Goal: Download file/media

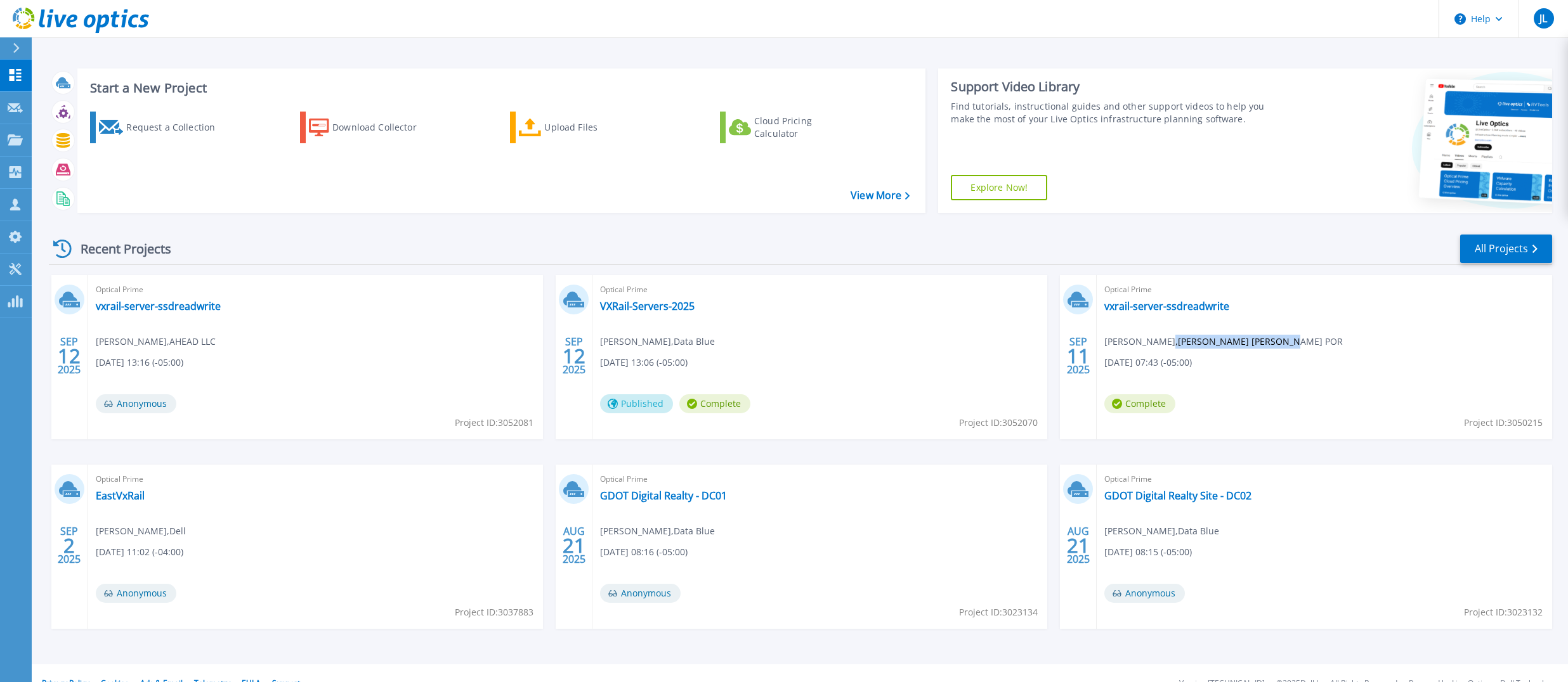
drag, startPoint x: 1153, startPoint y: 339, endPoint x: 1279, endPoint y: 340, distance: 126.0
click at [1279, 340] on span "Victor Coyle , BEASLEY ALLEN CROW METHVIN POR" at bounding box center [1223, 341] width 238 height 14
drag, startPoint x: 1290, startPoint y: 340, endPoint x: 1145, endPoint y: 336, distance: 145.1
click at [1145, 336] on span "Victor Coyle , BEASLEY ALLEN CROW METHVIN POR" at bounding box center [1223, 341] width 238 height 14
click at [655, 311] on link "VXRail-Servers-2025" at bounding box center [646, 306] width 94 height 13
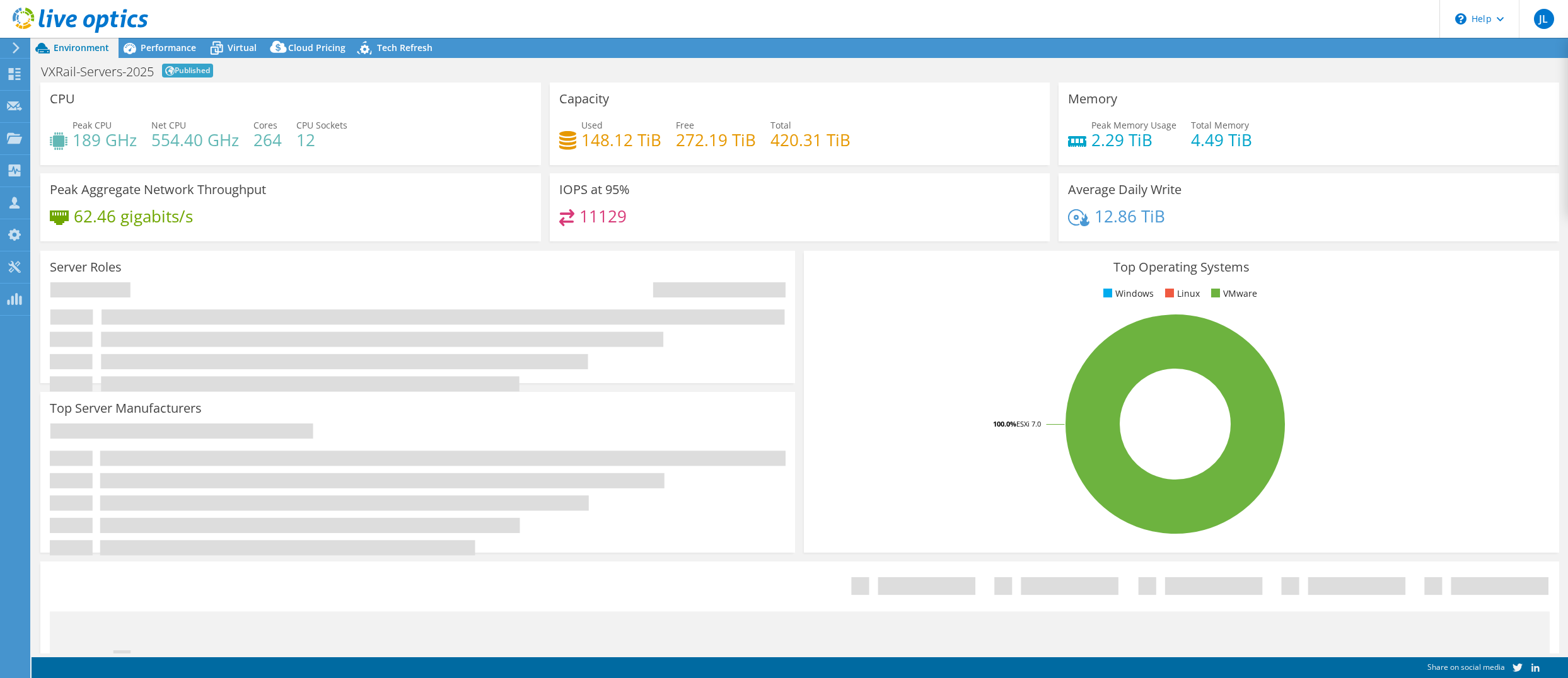
select select "USD"
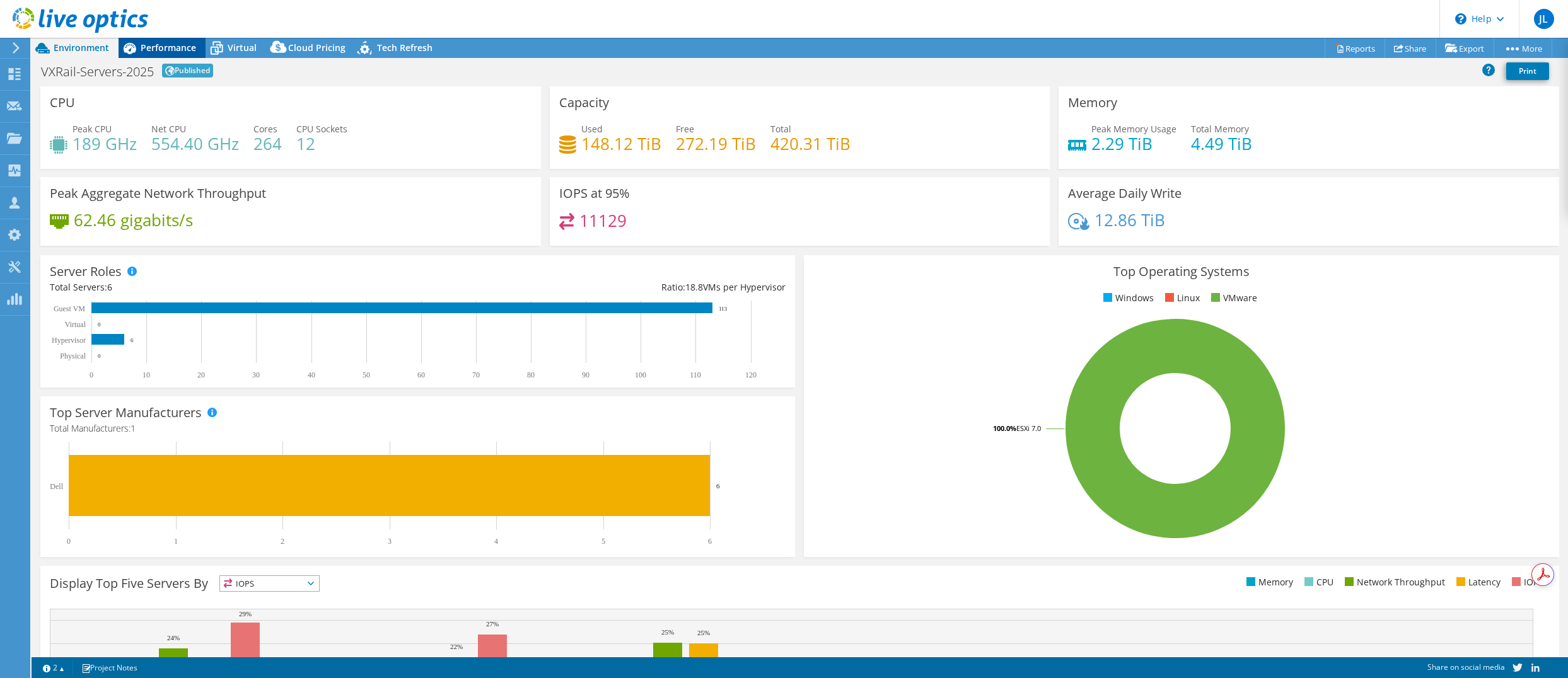
click at [168, 47] on span "Performance" at bounding box center [168, 47] width 56 height 12
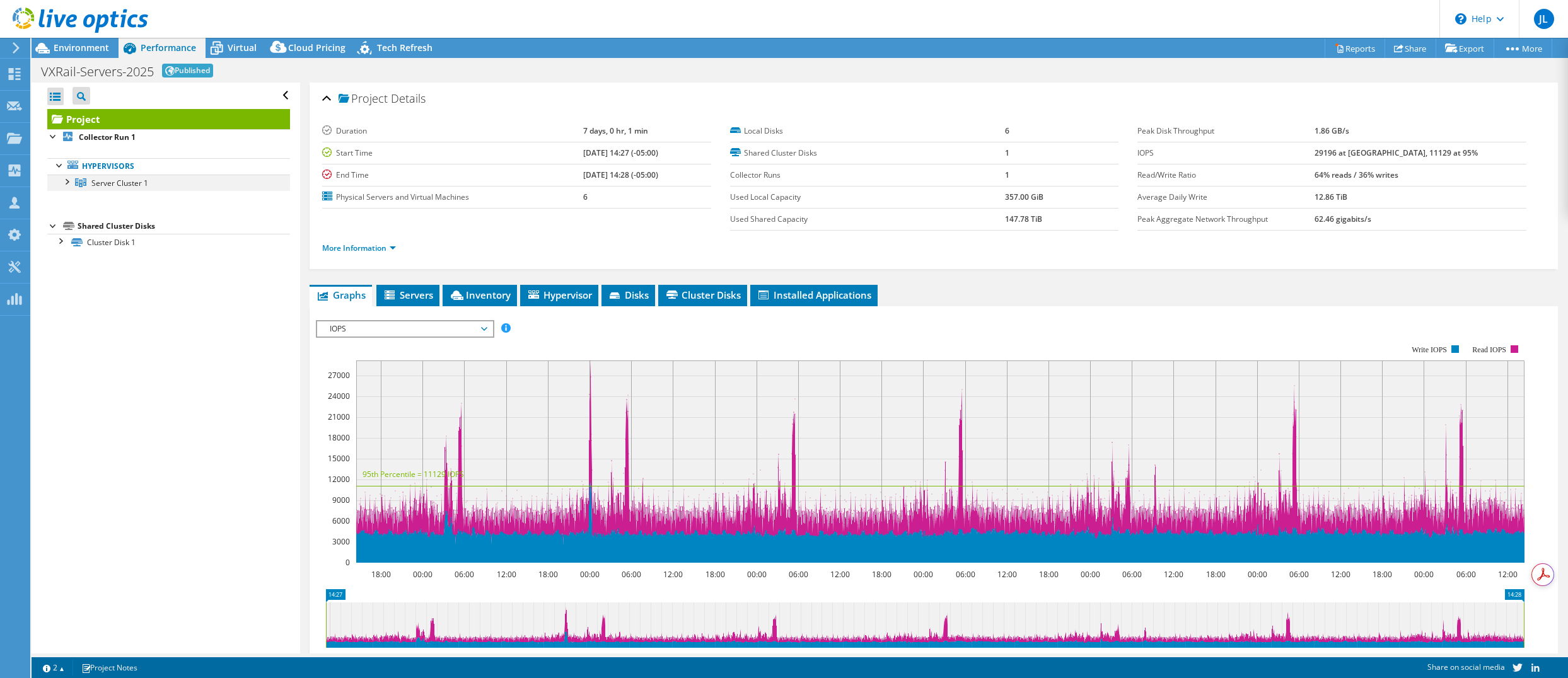
click at [62, 181] on div at bounding box center [66, 180] width 12 height 12
click at [64, 46] on span "Environment" at bounding box center [81, 47] width 56 height 12
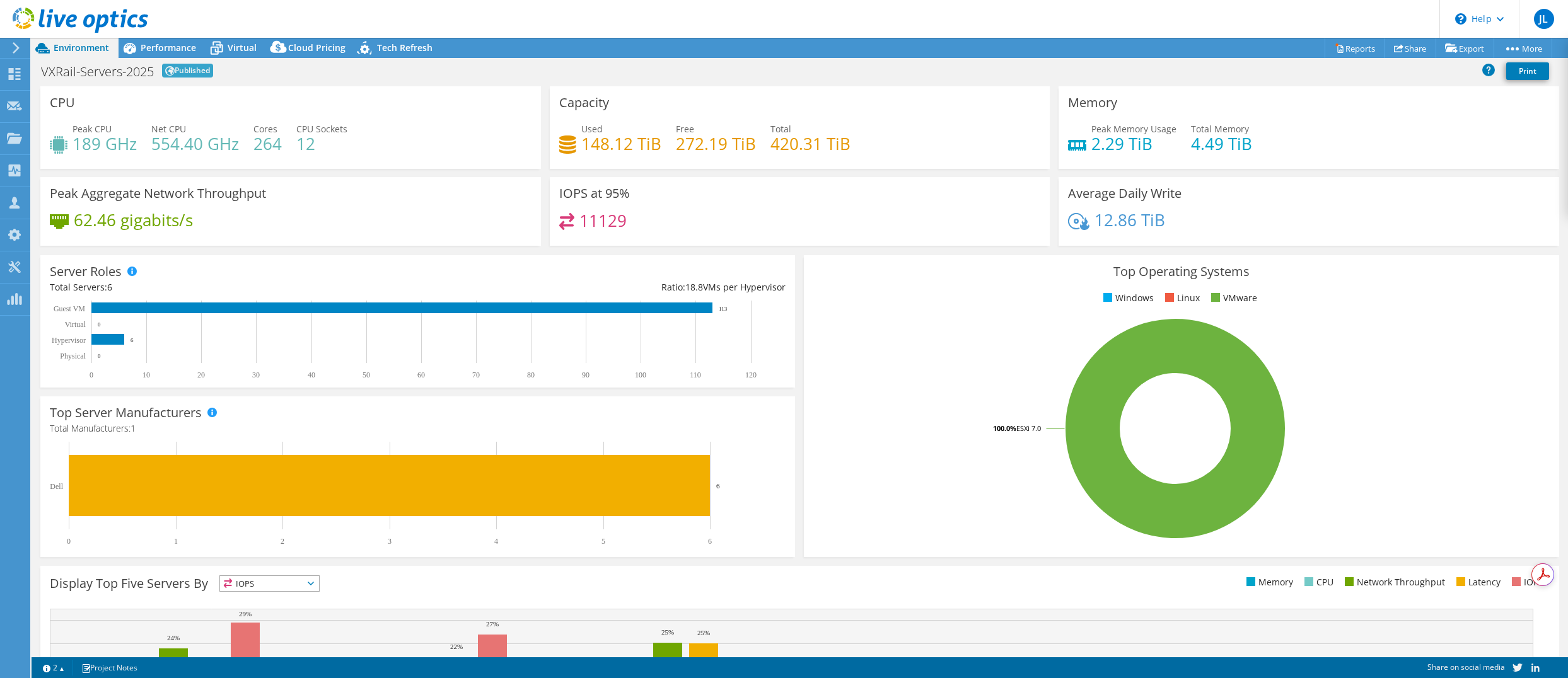
click at [117, 75] on h1 "VXRail-Servers-2025" at bounding box center [97, 71] width 113 height 12
click at [153, 56] on div "Performance" at bounding box center [162, 48] width 87 height 20
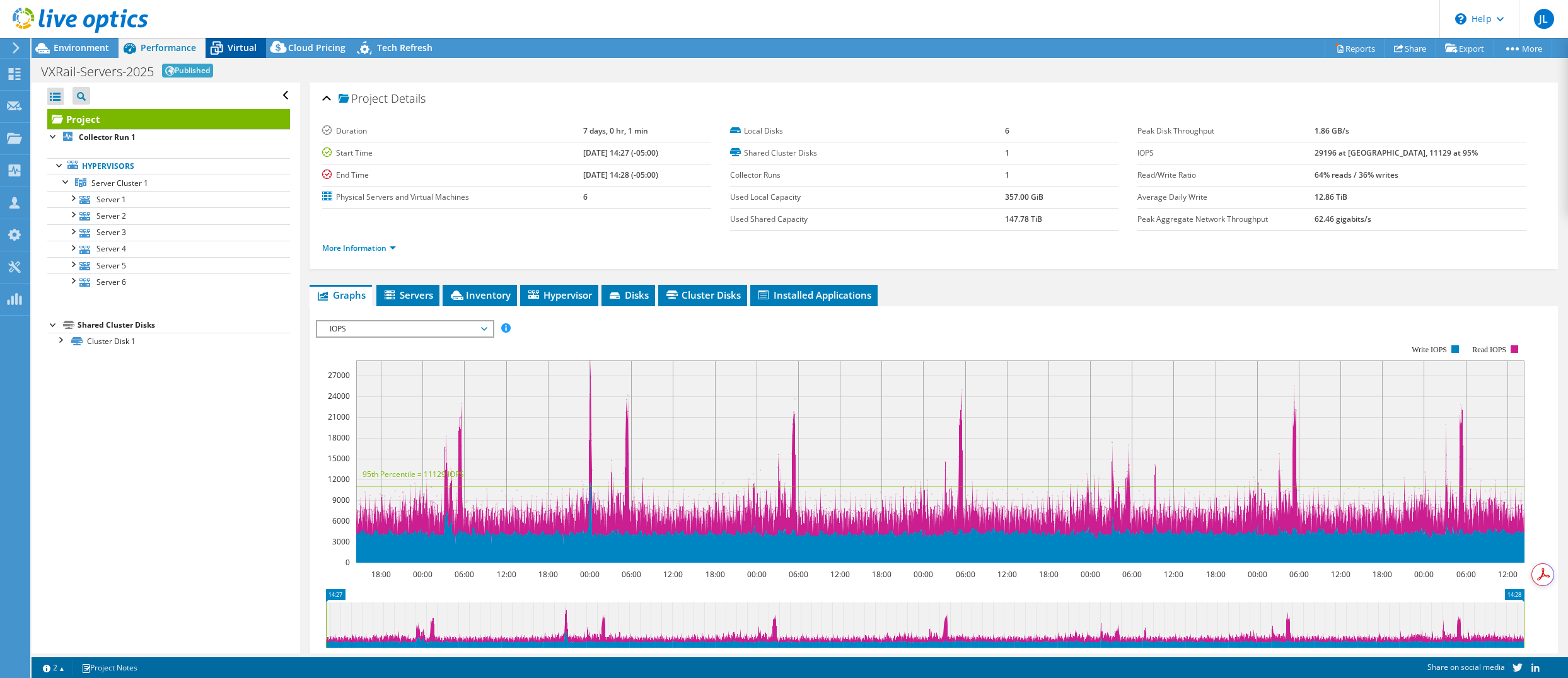
click at [225, 50] on icon at bounding box center [216, 48] width 22 height 22
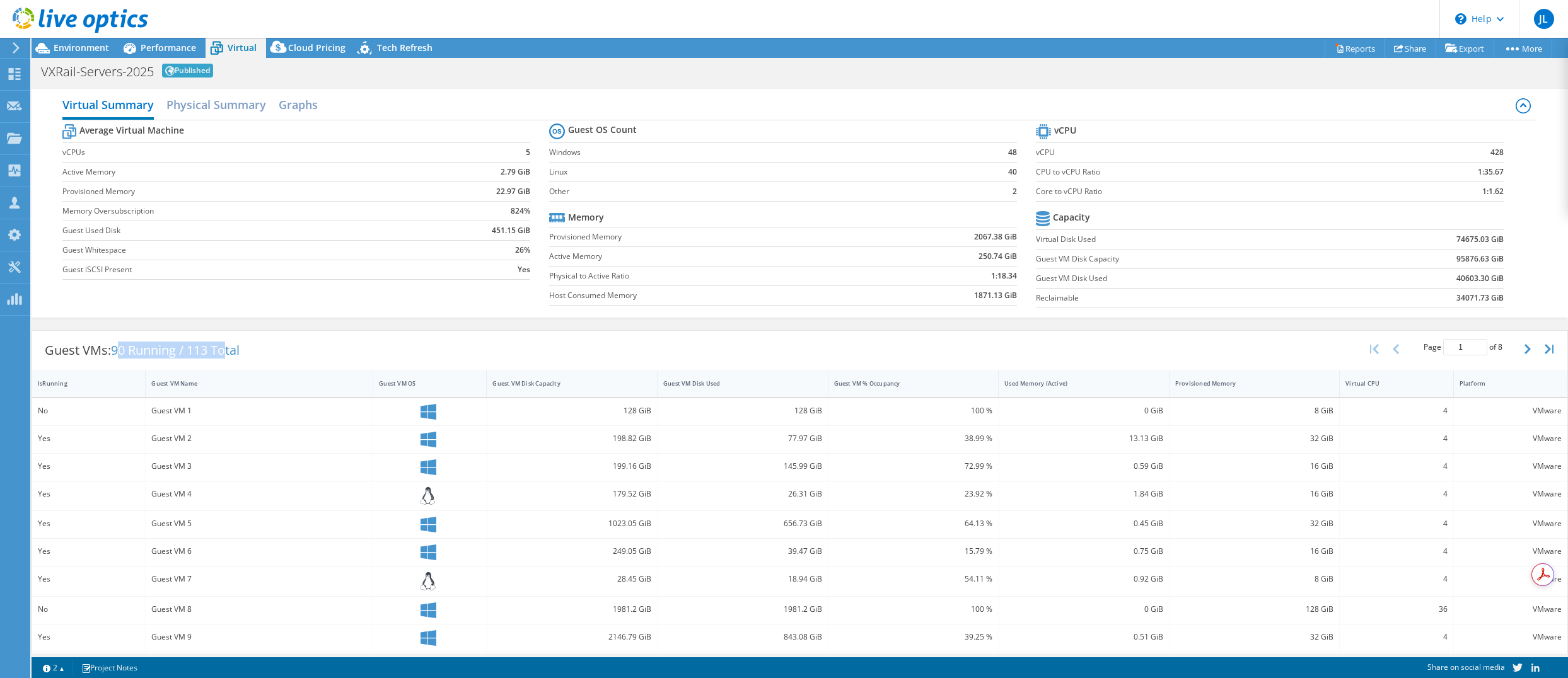
drag, startPoint x: 119, startPoint y: 352, endPoint x: 231, endPoint y: 351, distance: 112.0
click at [231, 351] on span "90 Running / 113 Total" at bounding box center [175, 350] width 129 height 17
drag, startPoint x: 250, startPoint y: 346, endPoint x: 114, endPoint y: 348, distance: 136.0
click at [114, 348] on div "Guest VMs: 90 Running / 113 Total" at bounding box center [142, 350] width 220 height 39
click at [113, 351] on div "Guest VMs: 90 Running / 113 Total" at bounding box center [142, 350] width 220 height 39
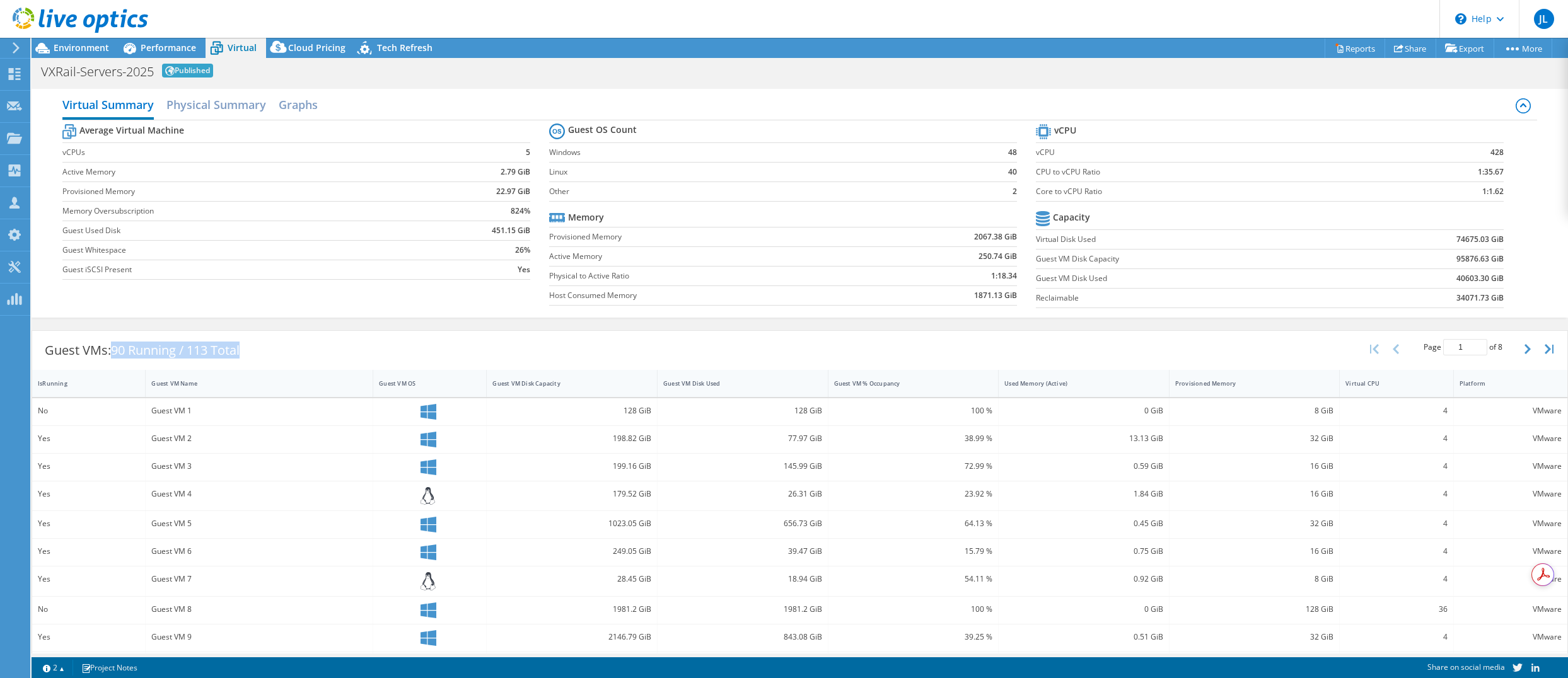
drag, startPoint x: 113, startPoint y: 351, endPoint x: 286, endPoint y: 359, distance: 173.2
click at [286, 359] on div "Guest VMs: 90 Running / 113 Total Page 1 of 8 5 rows 10 rows 20 rows 25 rows 50…" at bounding box center [800, 350] width 1536 height 39
click at [284, 356] on div "Guest VMs: 90 Running / 113 Total Page 1 of 8 5 rows 10 rows 20 rows 25 rows 50…" at bounding box center [800, 350] width 1536 height 39
drag, startPoint x: 116, startPoint y: 346, endPoint x: 258, endPoint y: 349, distance: 142.0
click at [252, 349] on div "Guest VMs: 90 Running / 113 Total" at bounding box center [142, 350] width 220 height 39
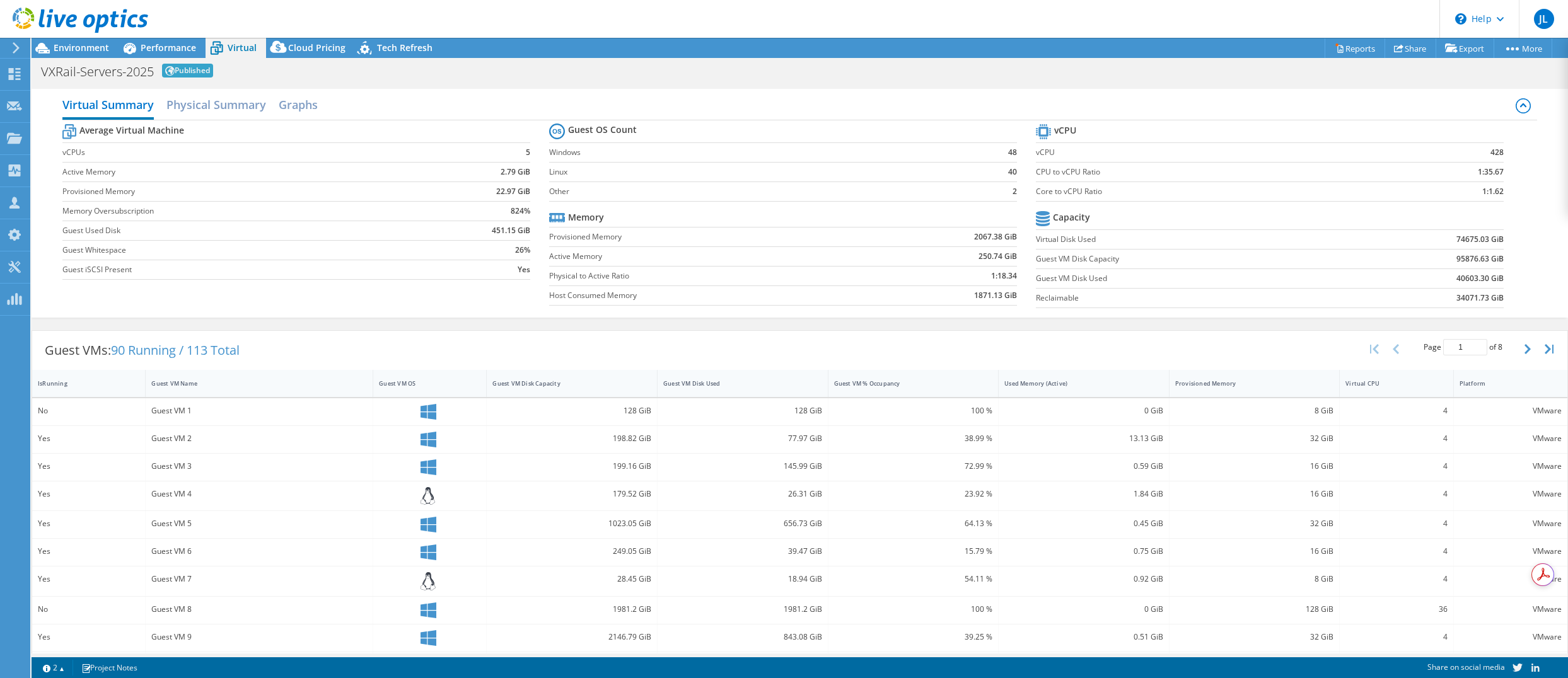
click at [269, 349] on div "Guest VMs: 90 Running / 113 Total Page 1 of 8 5 rows 10 rows 20 rows 25 rows 50…" at bounding box center [800, 350] width 1536 height 39
click at [234, 108] on h2 "Physical Summary" at bounding box center [216, 106] width 100 height 27
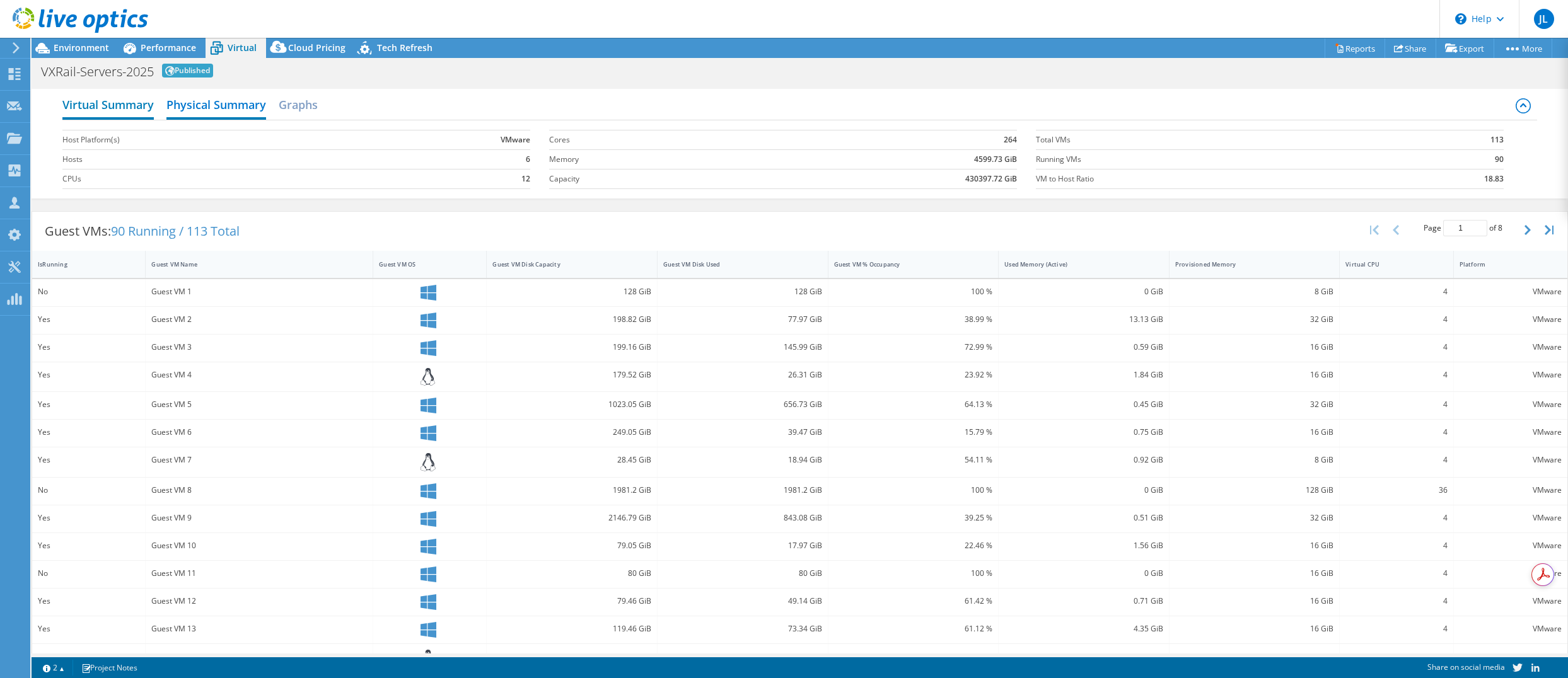
click at [115, 112] on h2 "Virtual Summary" at bounding box center [108, 106] width 91 height 27
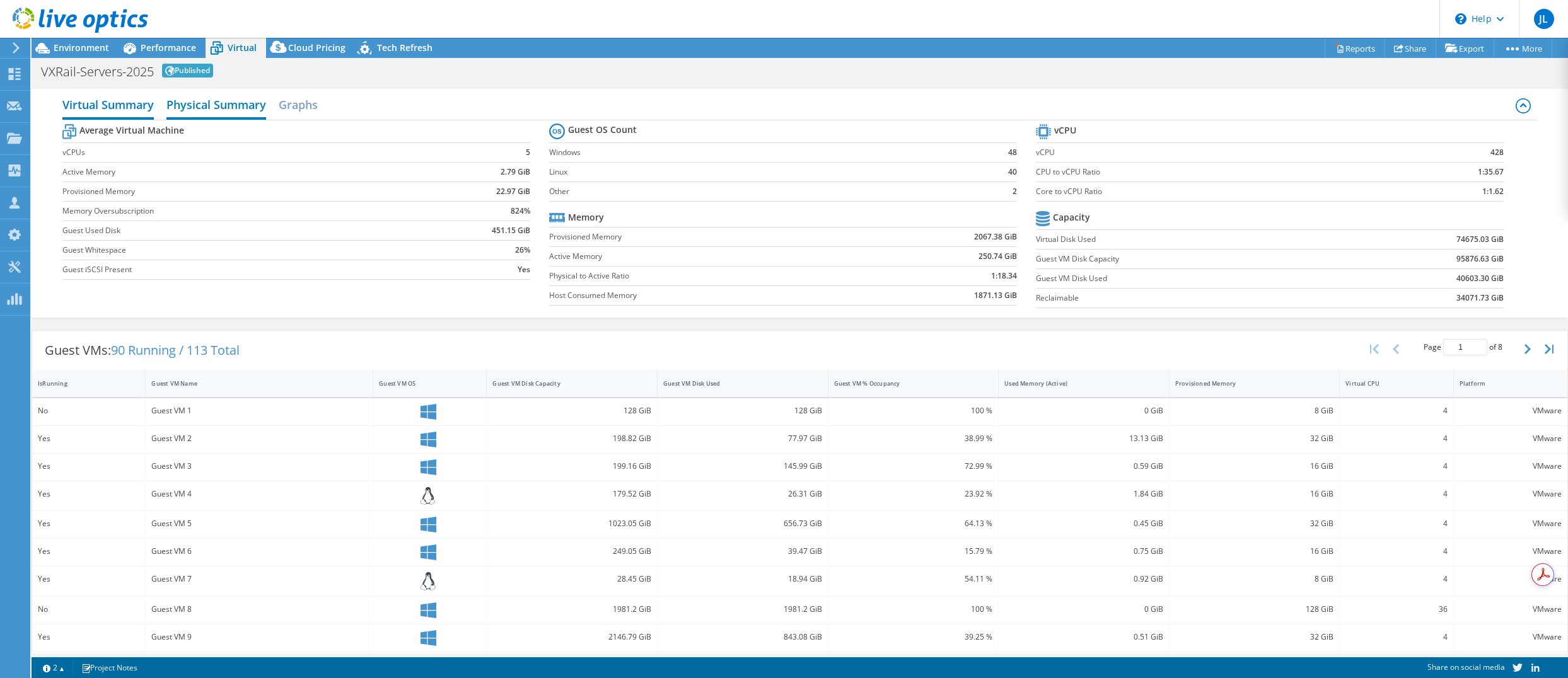
click at [222, 109] on h2 "Physical Summary" at bounding box center [216, 106] width 100 height 27
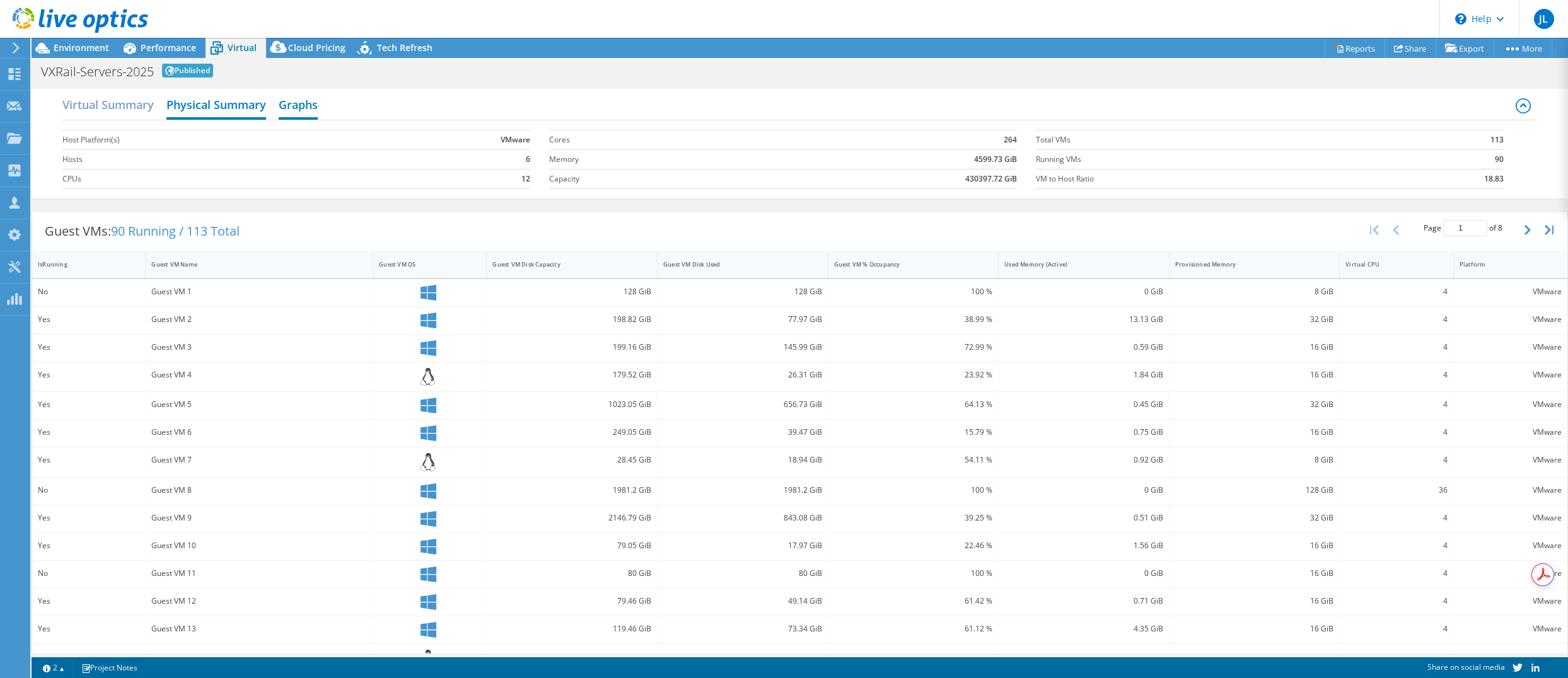
click at [294, 112] on h2 "Graphs" at bounding box center [298, 106] width 39 height 27
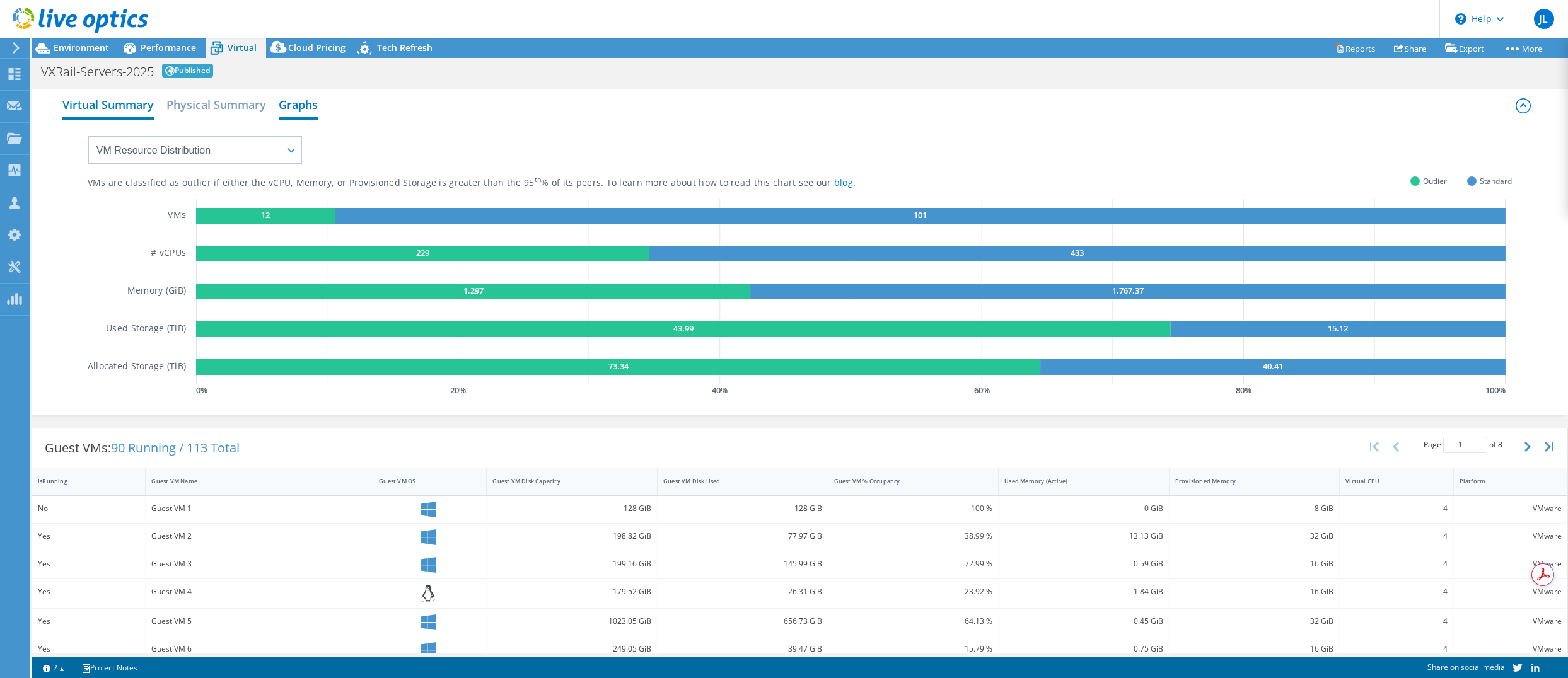
click at [102, 106] on h2 "Virtual Summary" at bounding box center [108, 106] width 91 height 27
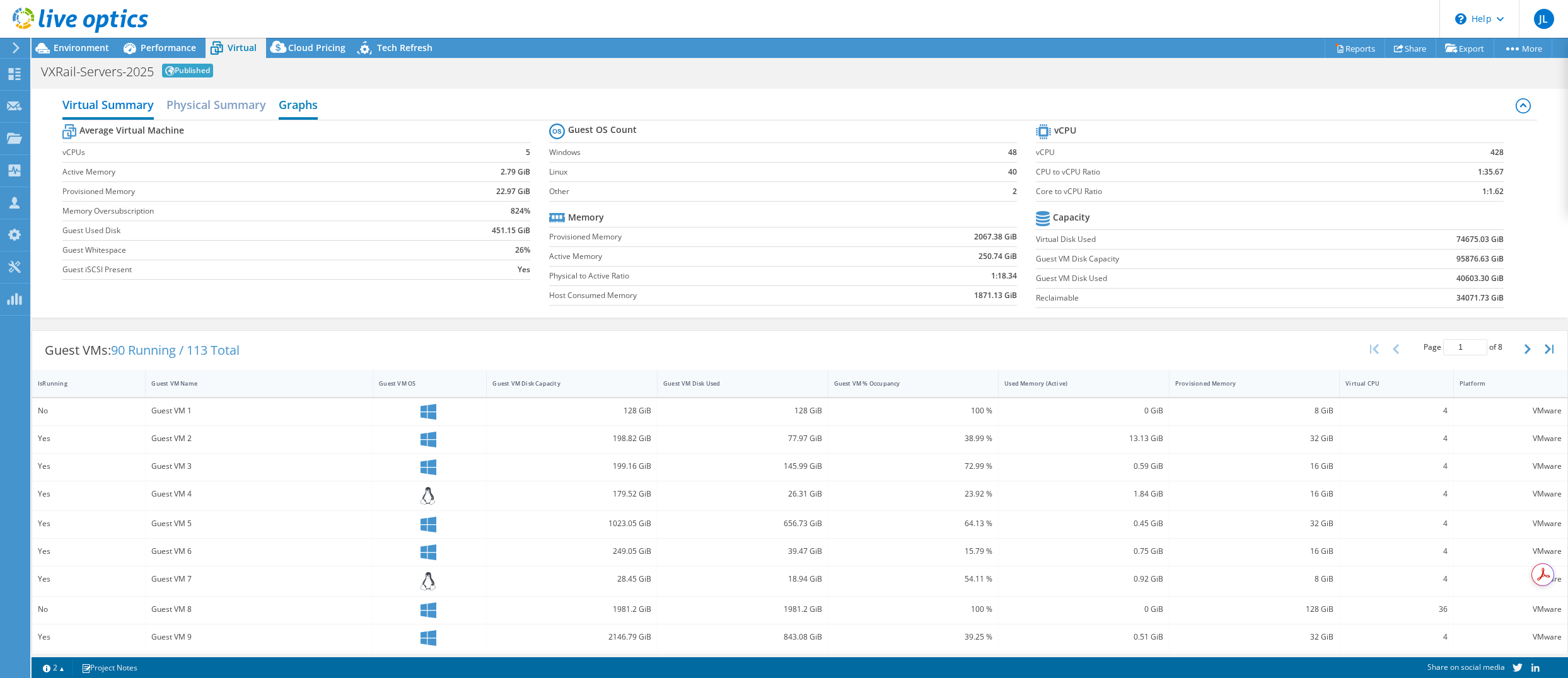
click at [291, 108] on h2 "Graphs" at bounding box center [298, 106] width 39 height 27
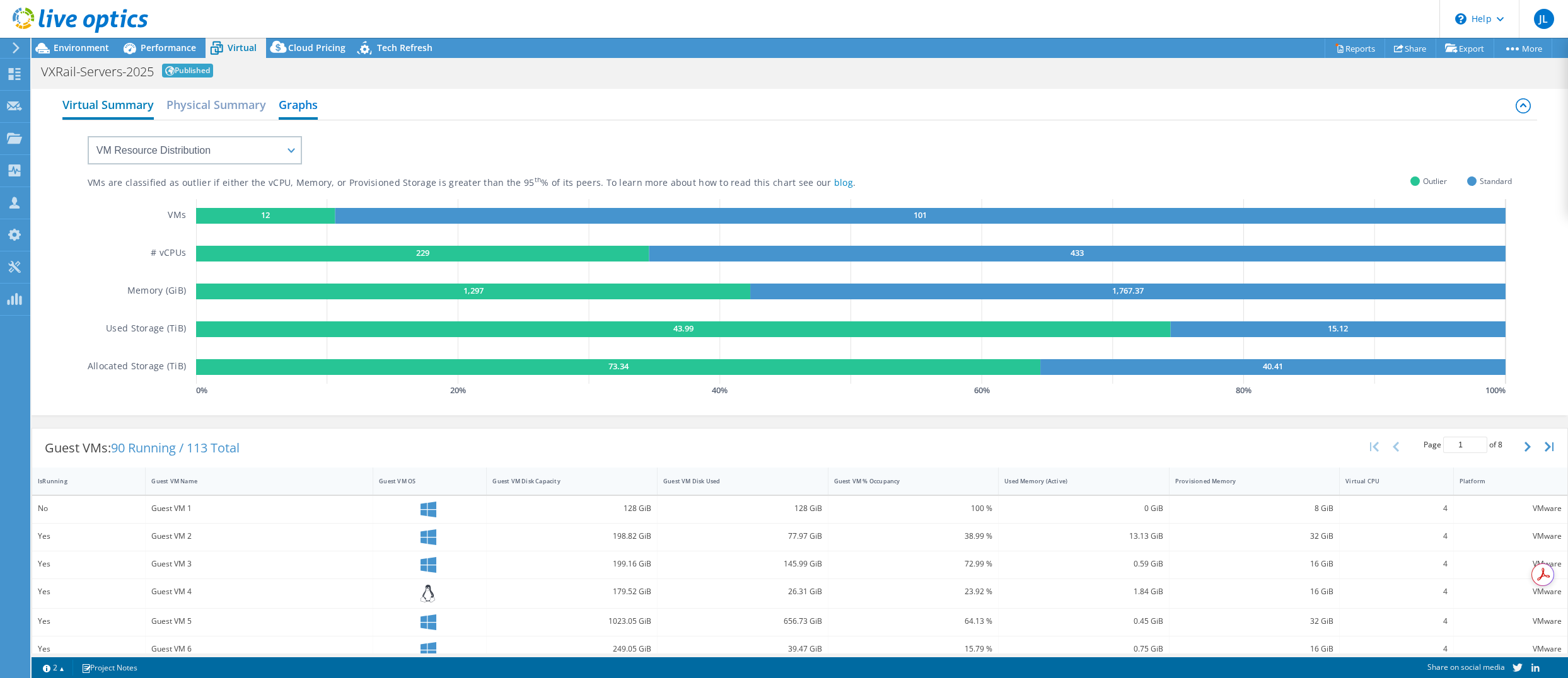
click at [116, 106] on h2 "Virtual Summary" at bounding box center [108, 106] width 91 height 27
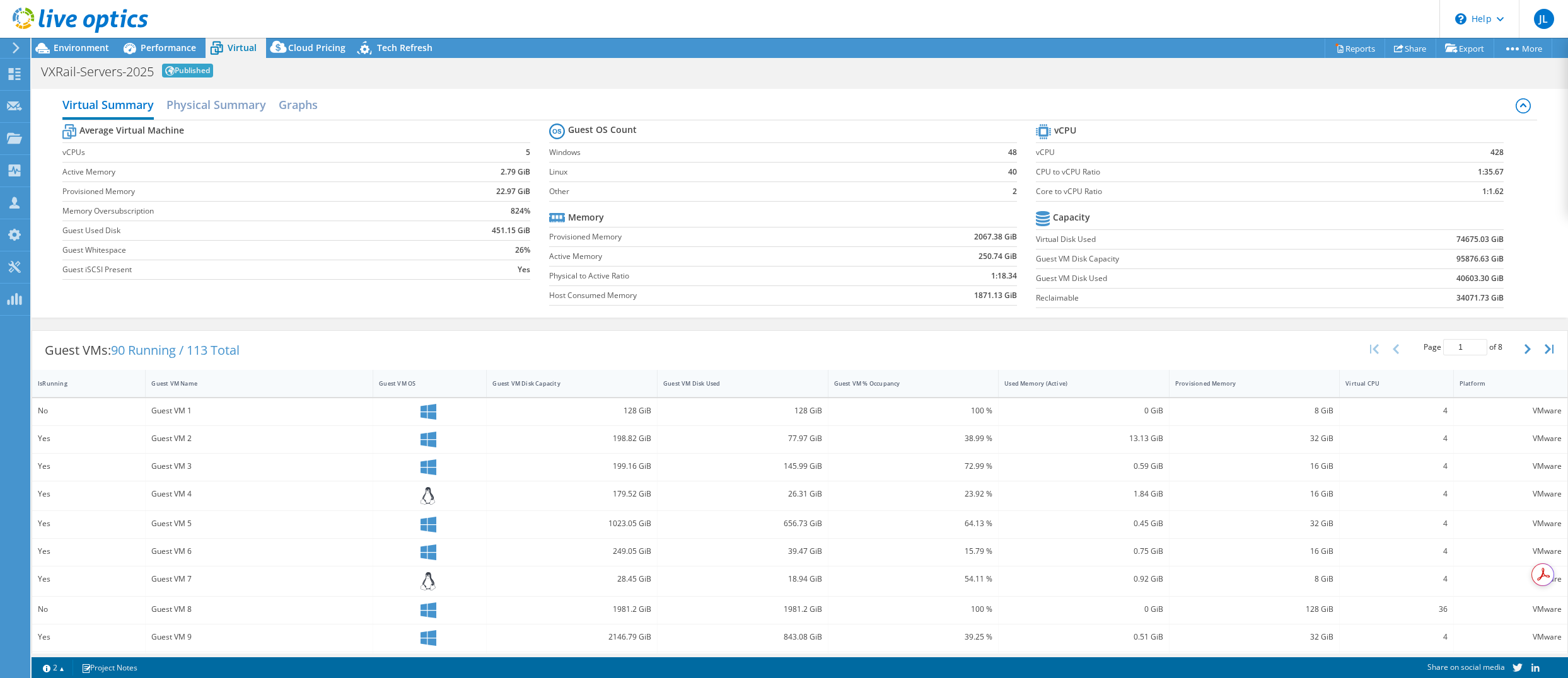
click at [71, 41] on div at bounding box center [74, 21] width 148 height 42
click at [80, 44] on span "Environment" at bounding box center [81, 47] width 56 height 12
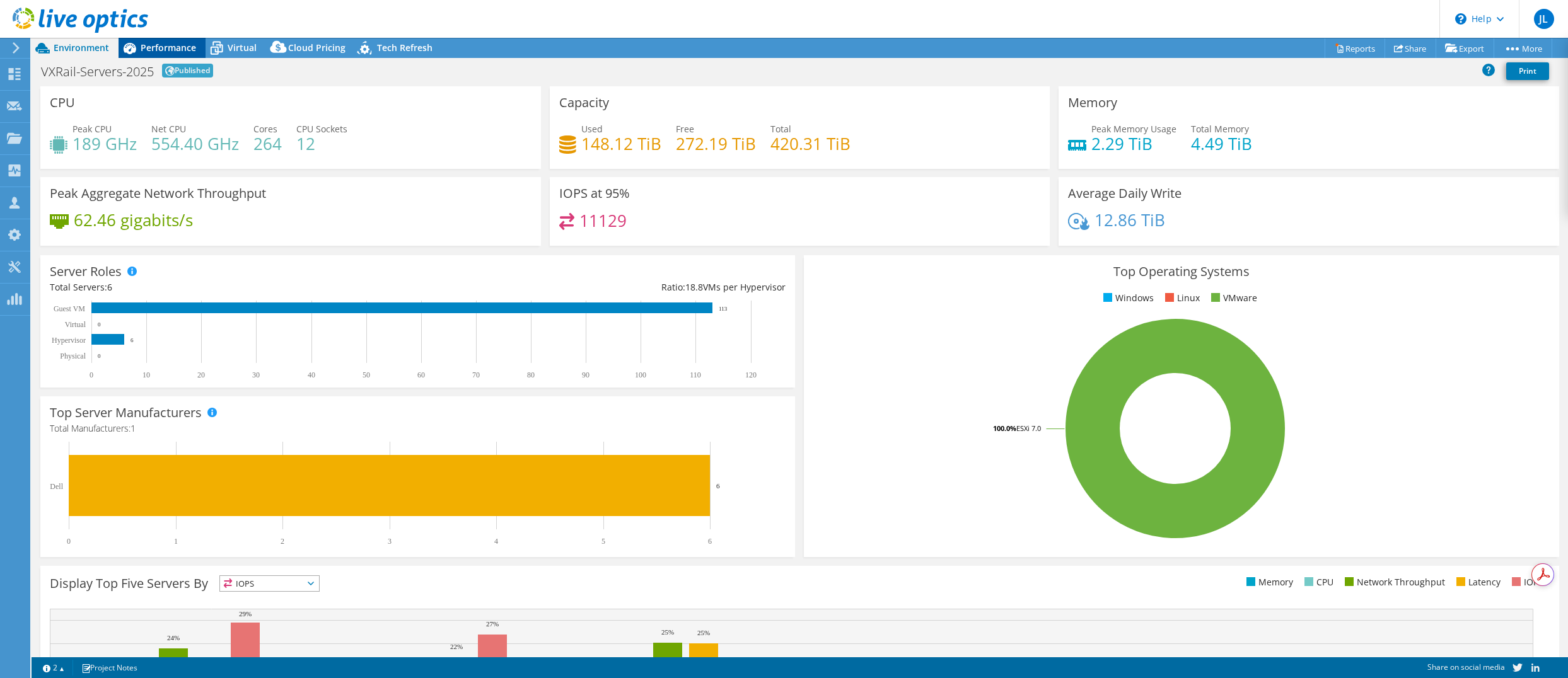
click at [171, 43] on span "Performance" at bounding box center [168, 47] width 56 height 12
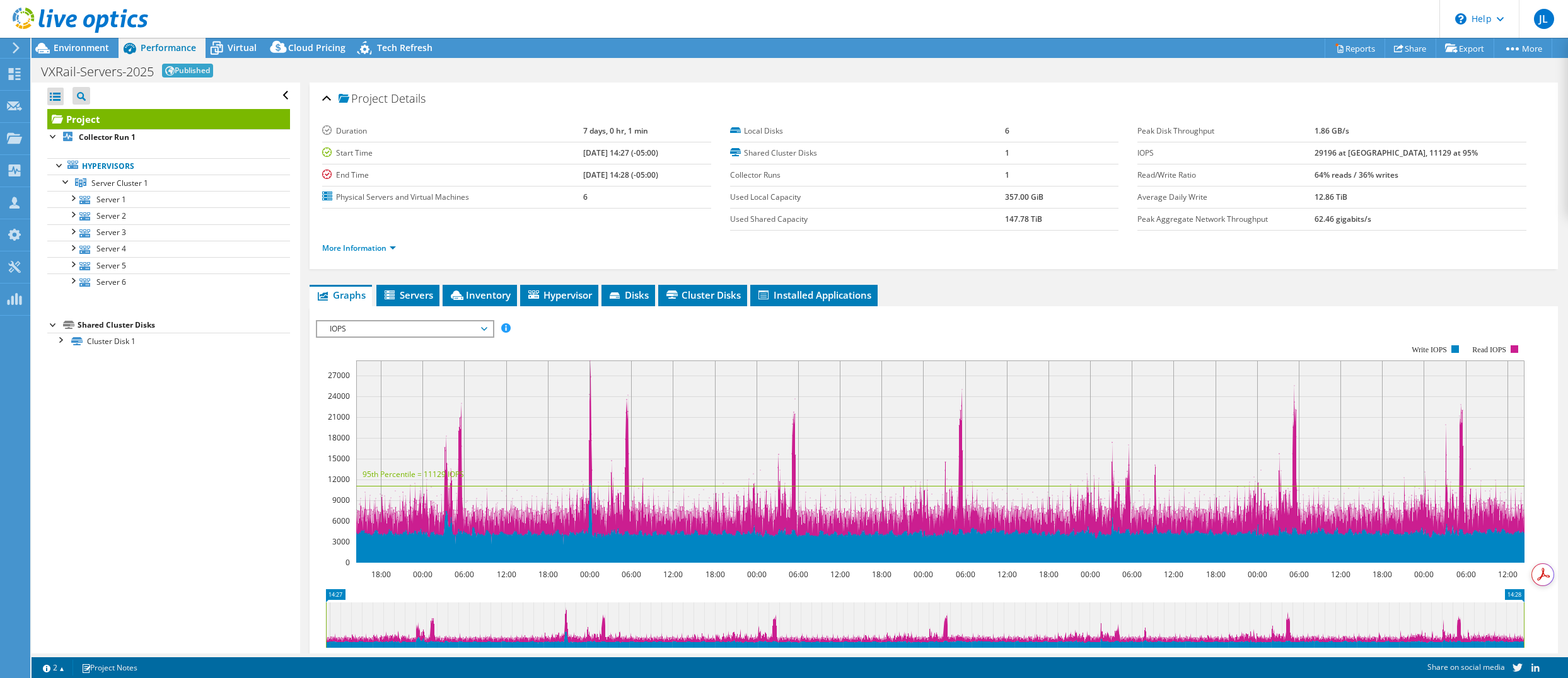
drag, startPoint x: 565, startPoint y: 150, endPoint x: 652, endPoint y: 154, distance: 87.1
click at [652, 154] on b "08/30/2024, 14:27 (-05:00)" at bounding box center [621, 152] width 75 height 11
click at [85, 48] on span "Environment" at bounding box center [81, 47] width 56 height 12
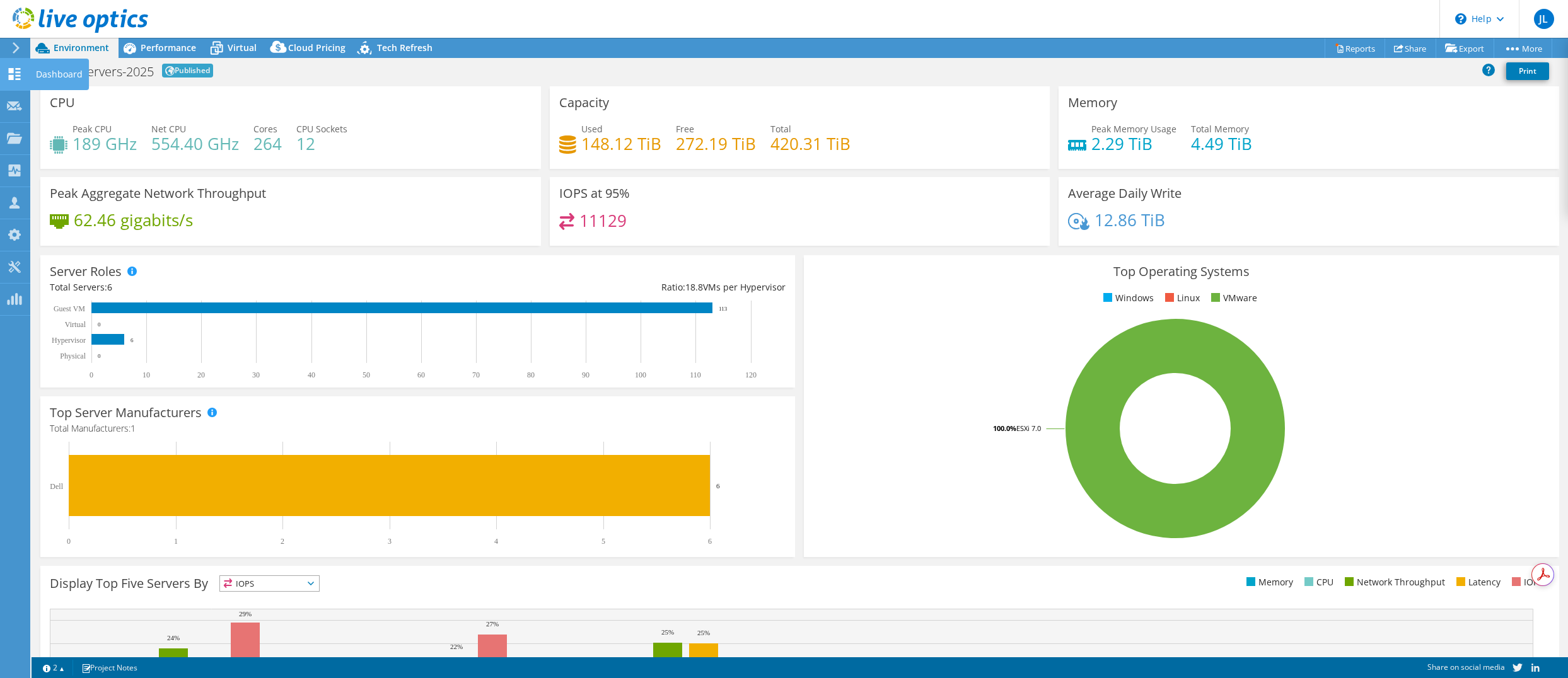
click at [53, 77] on div "Dashboard" at bounding box center [59, 75] width 59 height 32
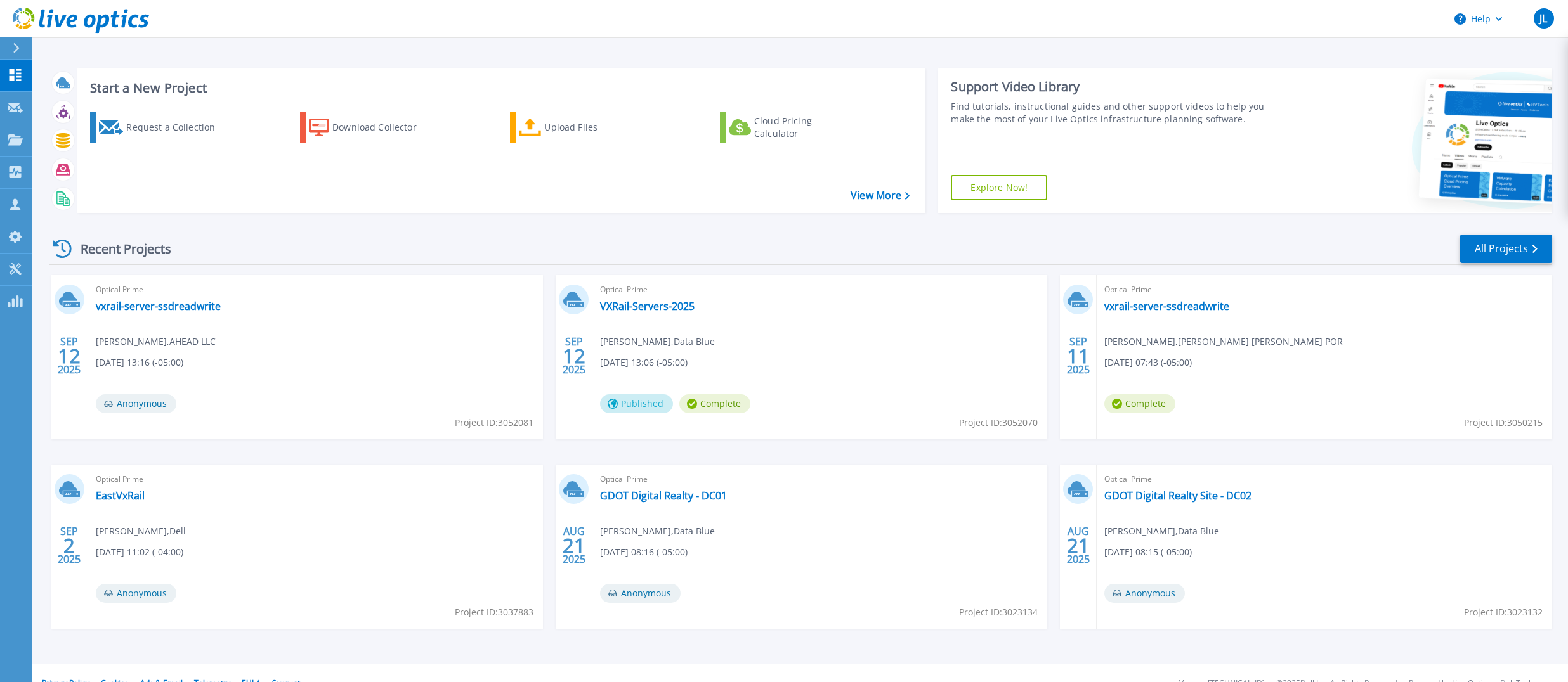
click at [1139, 298] on div "Optical Prime vxrail-server-ssdreadwrite Victor Coyle , BEASLEY ALLEN CROW METH…" at bounding box center [1324, 357] width 455 height 164
click at [1145, 303] on link "vxrail-server-ssdreadwrite" at bounding box center [1166, 306] width 125 height 13
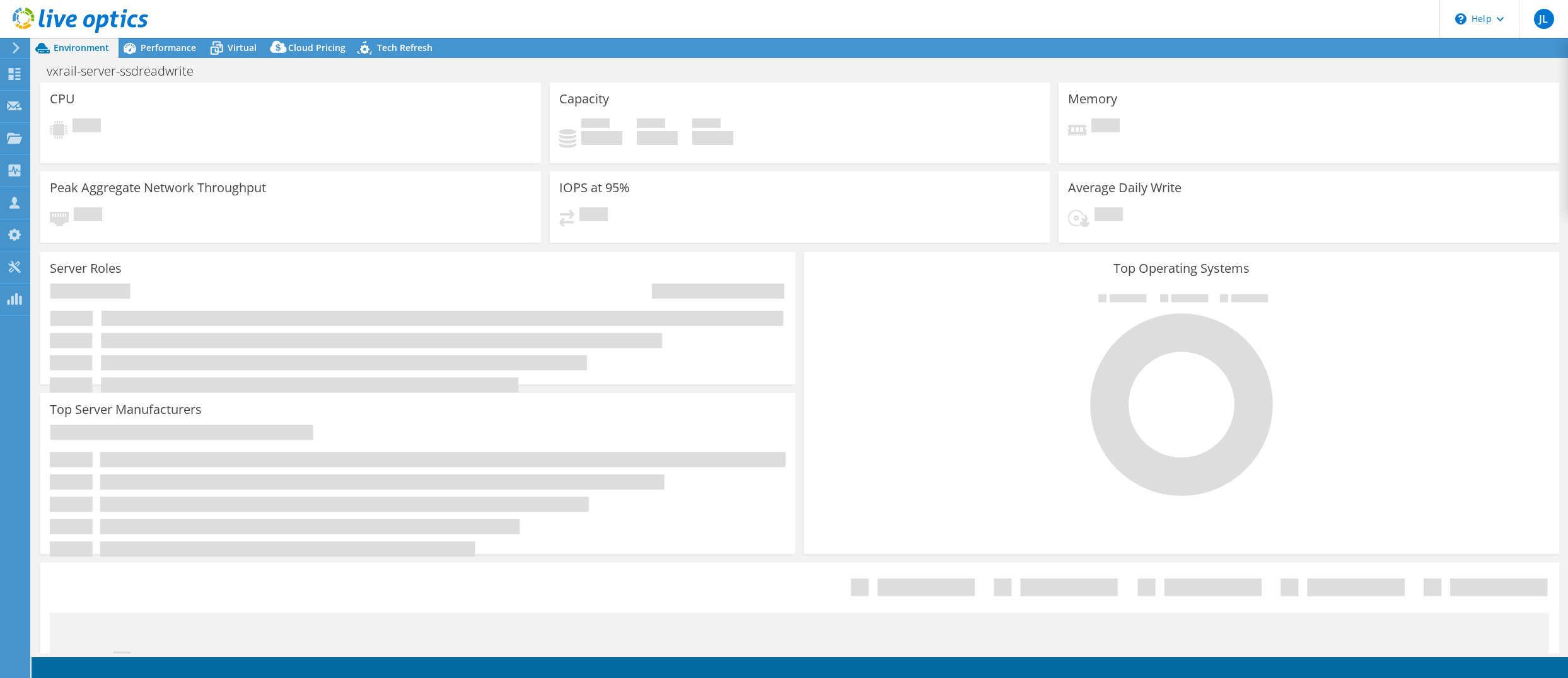
select select "USD"
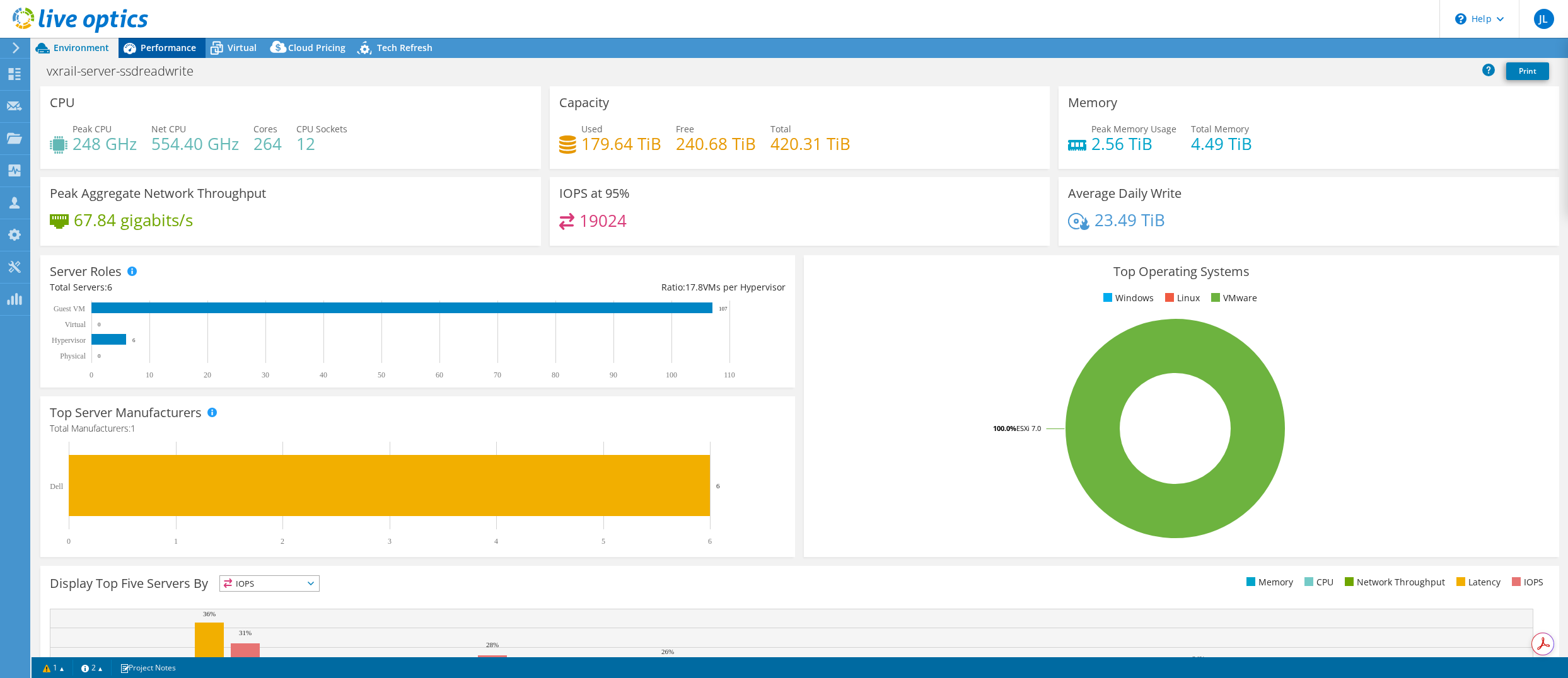
click at [171, 42] on span "Performance" at bounding box center [168, 47] width 56 height 12
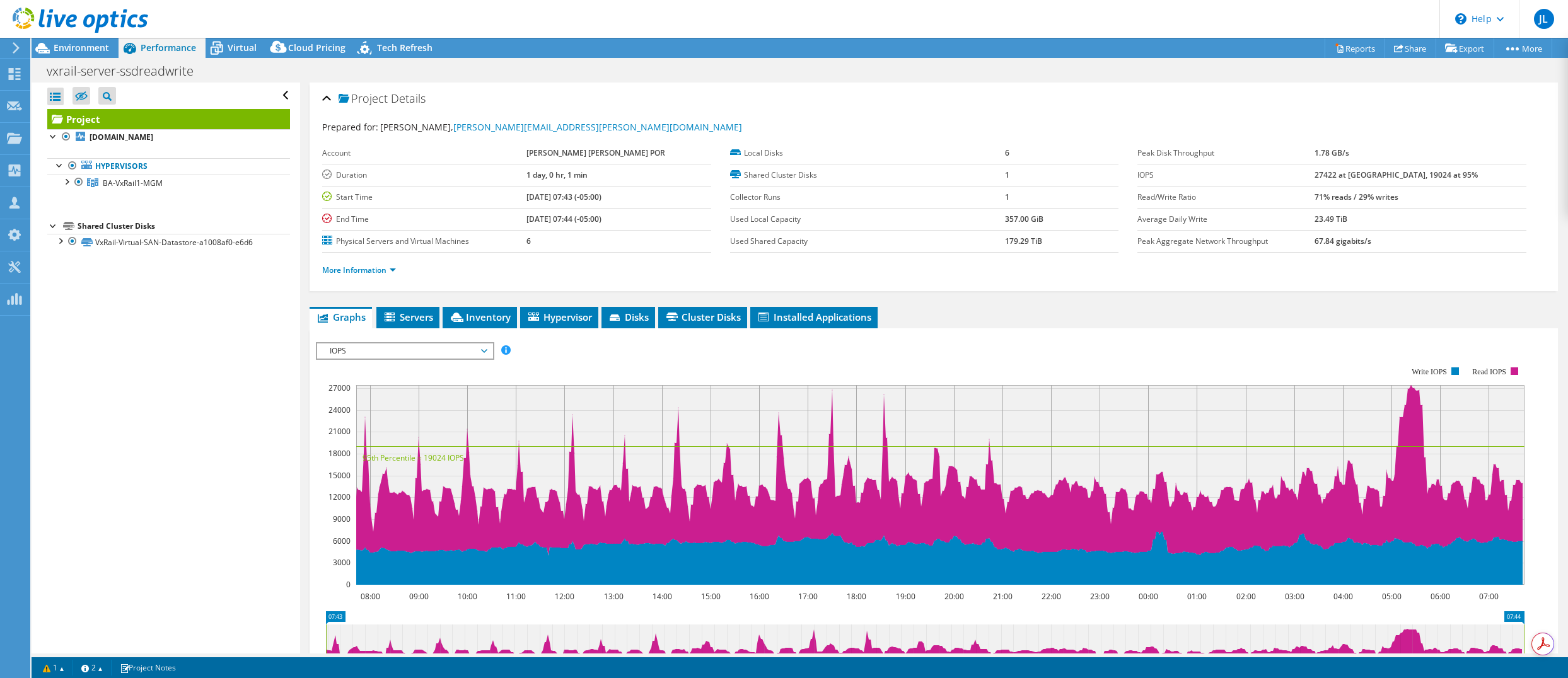
drag, startPoint x: 530, startPoint y: 198, endPoint x: 629, endPoint y: 197, distance: 99.0
click at [629, 197] on td "[DATE] 07:43 (-05:00)" at bounding box center [619, 197] width 185 height 22
click at [529, 194] on b "[DATE] 07:43 (-05:00)" at bounding box center [564, 197] width 75 height 11
drag, startPoint x: 529, startPoint y: 194, endPoint x: 651, endPoint y: 196, distance: 122.0
click at [651, 196] on td "[DATE] 07:43 (-05:00)" at bounding box center [619, 197] width 185 height 22
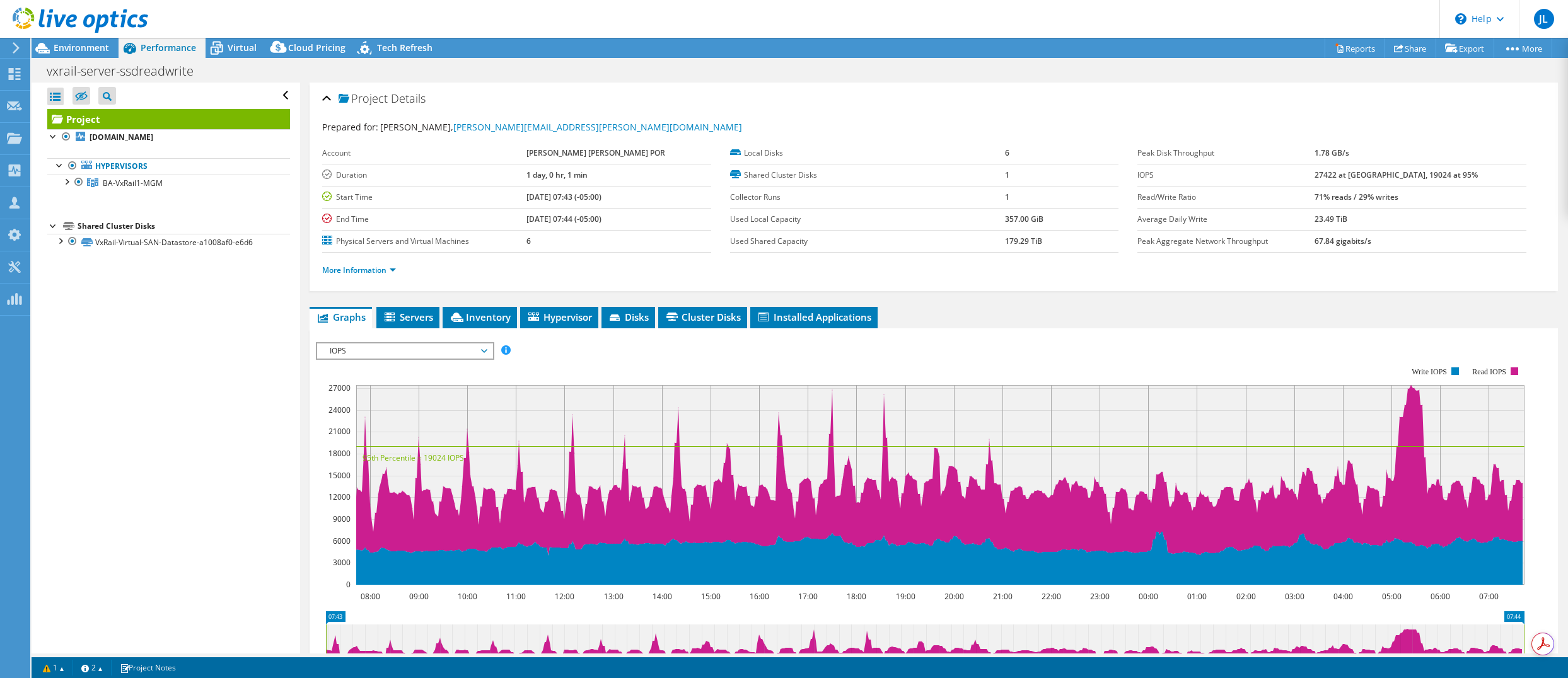
drag, startPoint x: 524, startPoint y: 215, endPoint x: 586, endPoint y: 208, distance: 62.4
click at [633, 220] on tr "End Time 09/12/2025, 07:44 (-05:00)" at bounding box center [516, 219] width 388 height 22
click at [248, 47] on span "Virtual" at bounding box center [242, 47] width 29 height 12
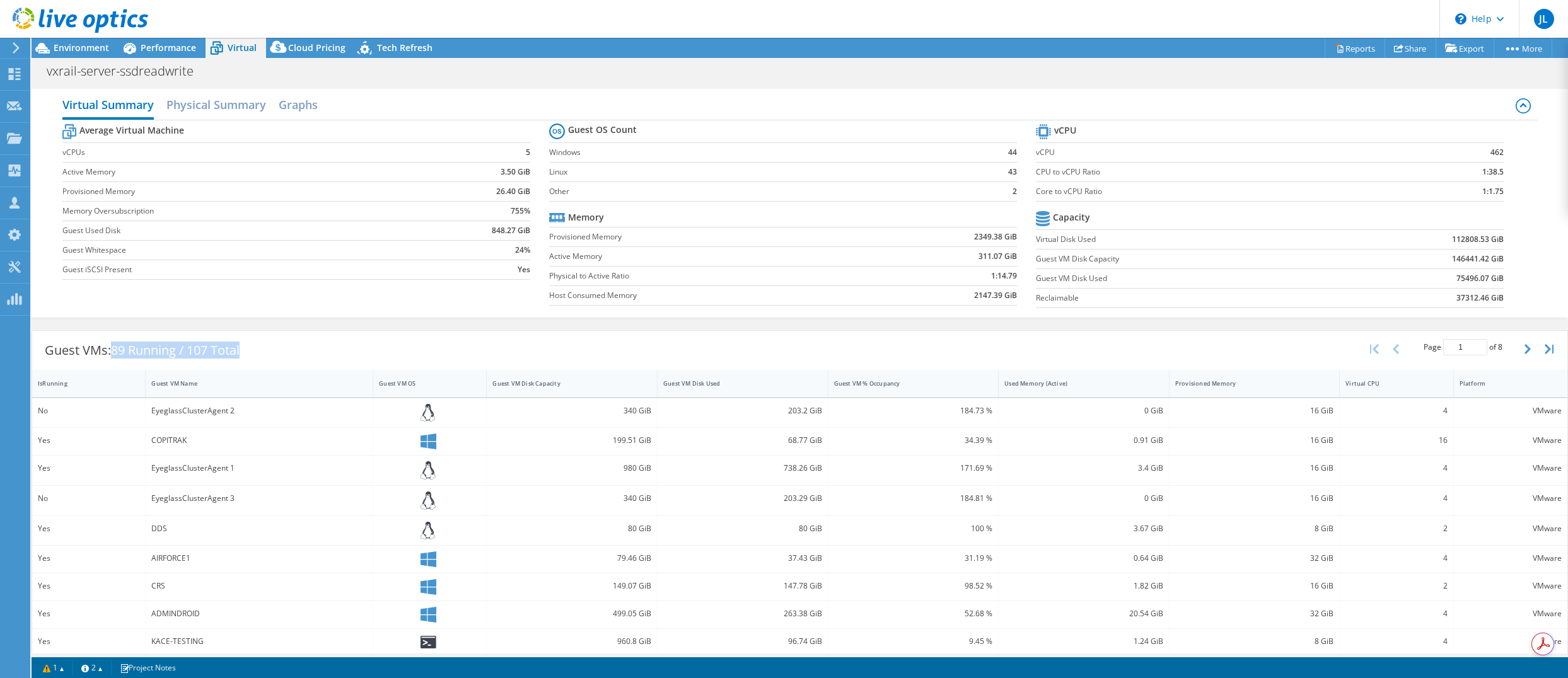
drag, startPoint x: 115, startPoint y: 344, endPoint x: 275, endPoint y: 346, distance: 160.0
click at [275, 346] on div "Guest VMs: 89 Running / 107 Total Page 1 of 8 5 rows 10 rows 20 rows 25 rows 50…" at bounding box center [800, 350] width 1536 height 39
click at [288, 346] on div "Guest VMs: 89 Running / 107 Total Page 1 of 8 5 rows 10 rows 20 rows 25 rows 50…" at bounding box center [800, 350] width 1536 height 39
drag, startPoint x: 265, startPoint y: 346, endPoint x: 67, endPoint y: 344, distance: 198.0
click at [67, 344] on div "Guest VMs: 89 Running / 107 Total Page 1 of 8 5 rows 10 rows 20 rows 25 rows 50…" at bounding box center [800, 350] width 1536 height 39
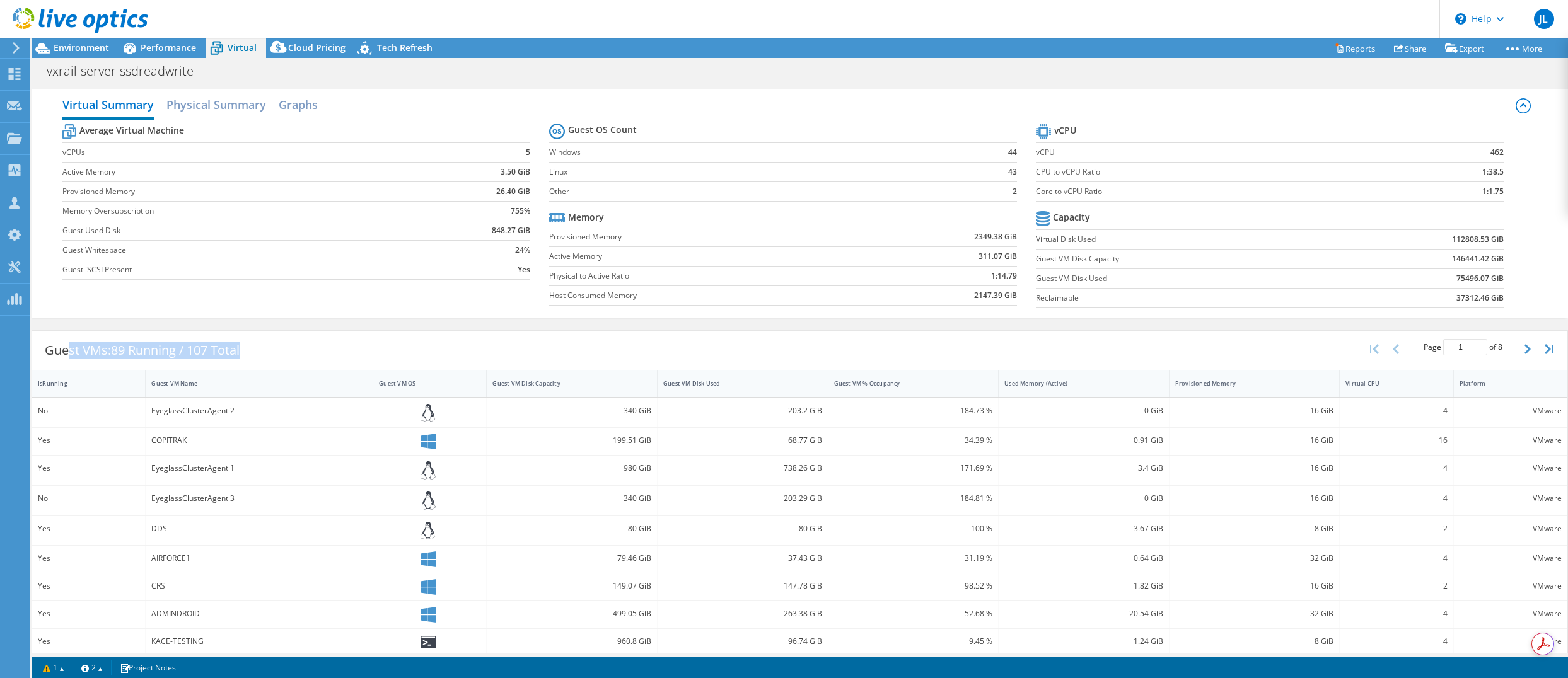
click at [134, 35] on link at bounding box center [80, 30] width 136 height 11
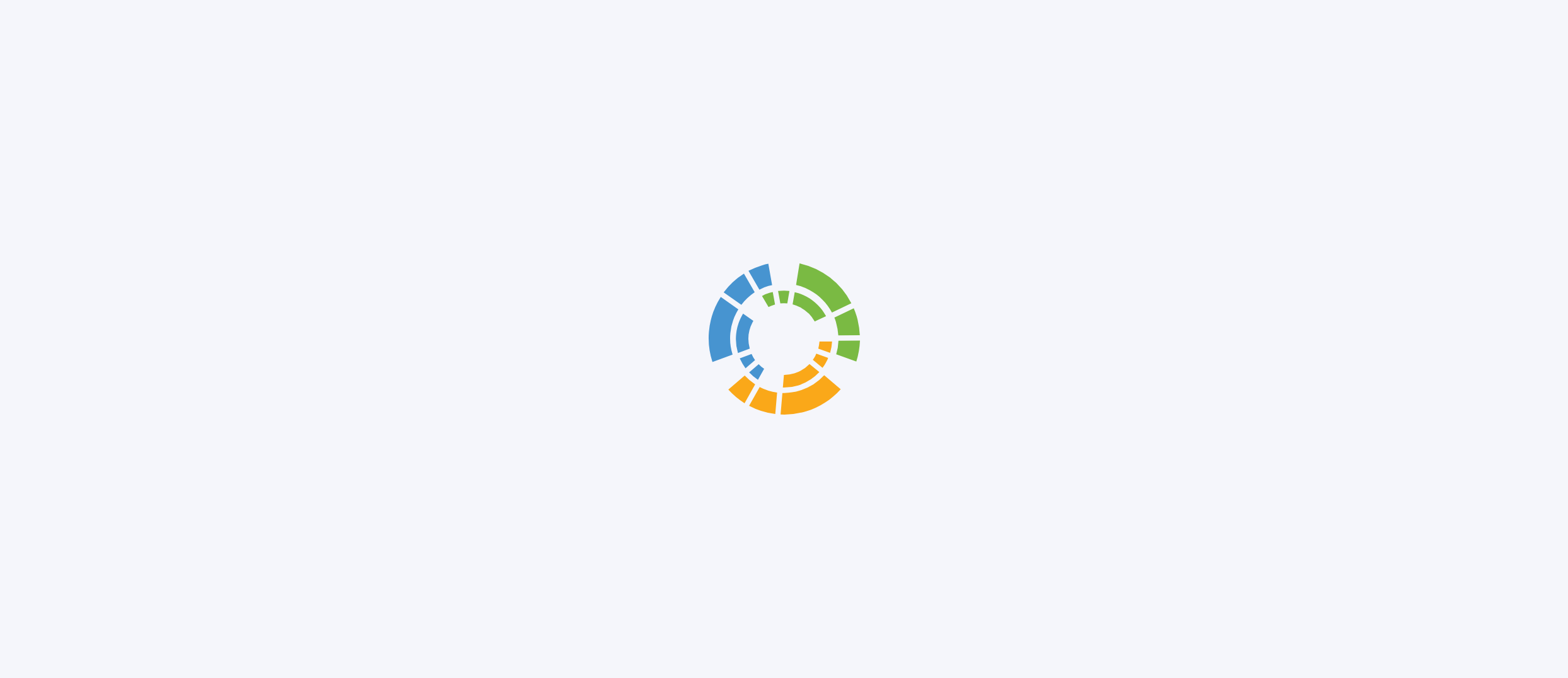
click at [152, 47] on div at bounding box center [784, 339] width 1568 height 678
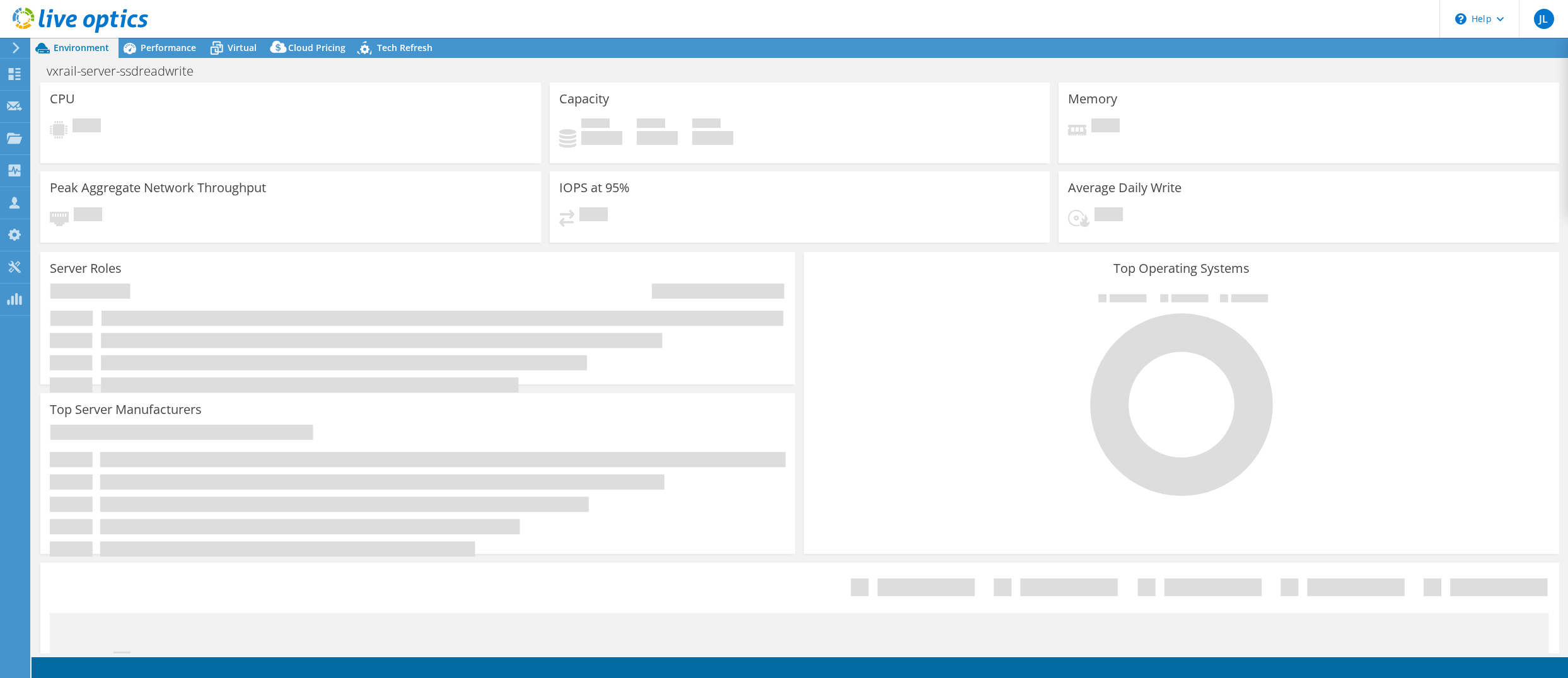
select select "SelectRegion"
select select "USD"
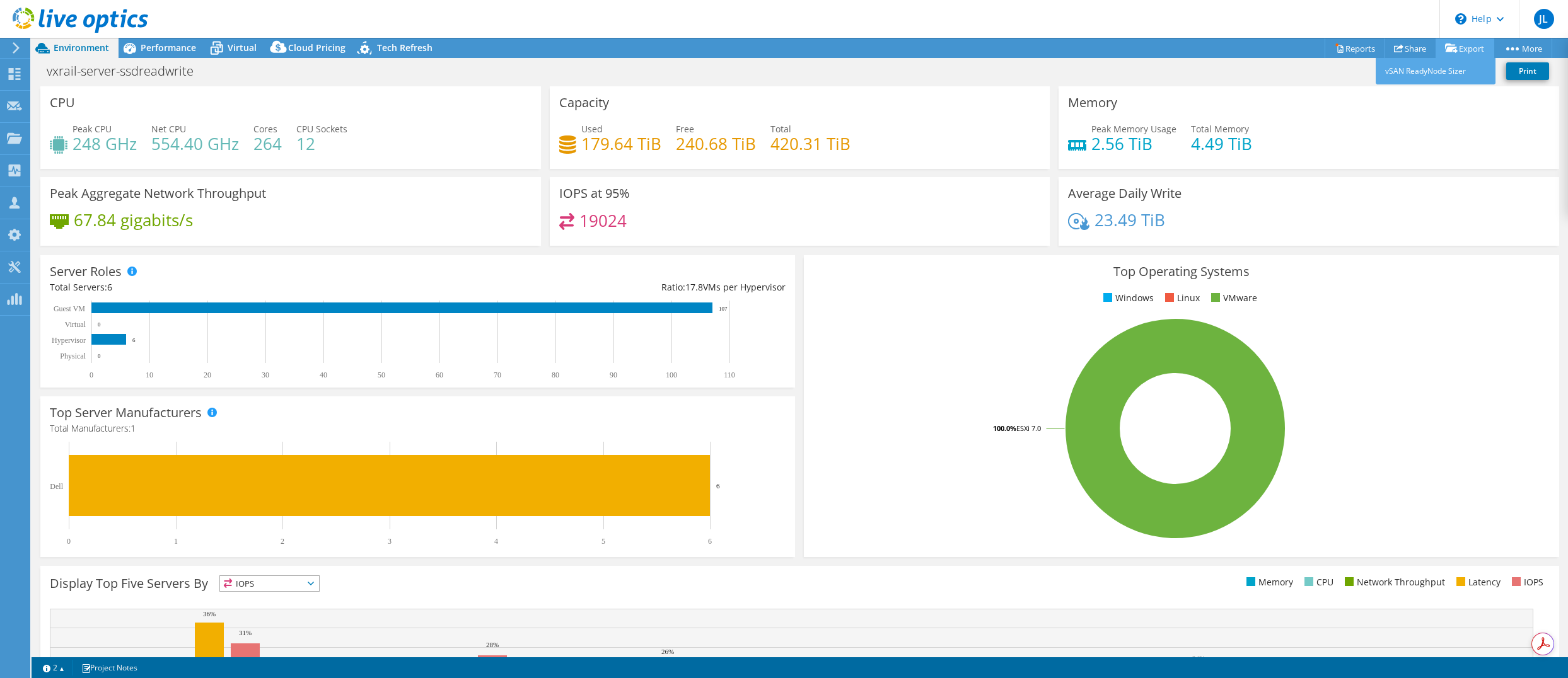
click at [1463, 49] on link "Export" at bounding box center [1465, 48] width 59 height 20
click at [1439, 74] on link "vSAN ReadyNode Sizer" at bounding box center [1436, 71] width 120 height 27
drag, startPoint x: 1355, startPoint y: 50, endPoint x: 1352, endPoint y: 70, distance: 20.2
click at [1355, 50] on link "Reports" at bounding box center [1354, 48] width 61 height 20
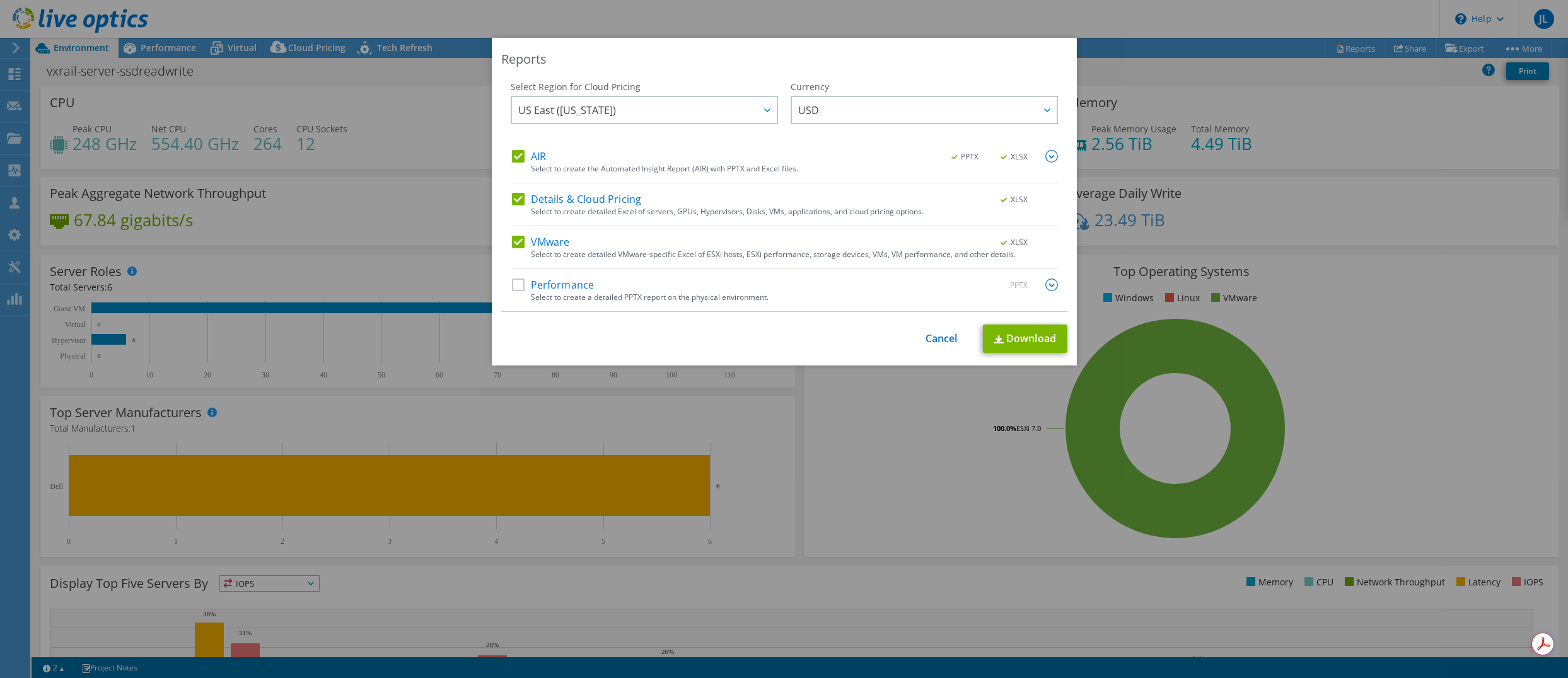
drag, startPoint x: 517, startPoint y: 194, endPoint x: 525, endPoint y: 160, distance: 34.9
click at [517, 192] on div "AIR .PPTX .XLSX Select to create the Automated Insight Report (AIR) with PPTX a…" at bounding box center [785, 231] width 546 height 161
click at [515, 150] on label "AIR" at bounding box center [529, 156] width 34 height 12
click at [0, 0] on input "AIR" at bounding box center [0, 0] width 0 height 0
click at [518, 198] on label "Details & Cloud Pricing" at bounding box center [577, 199] width 130 height 12
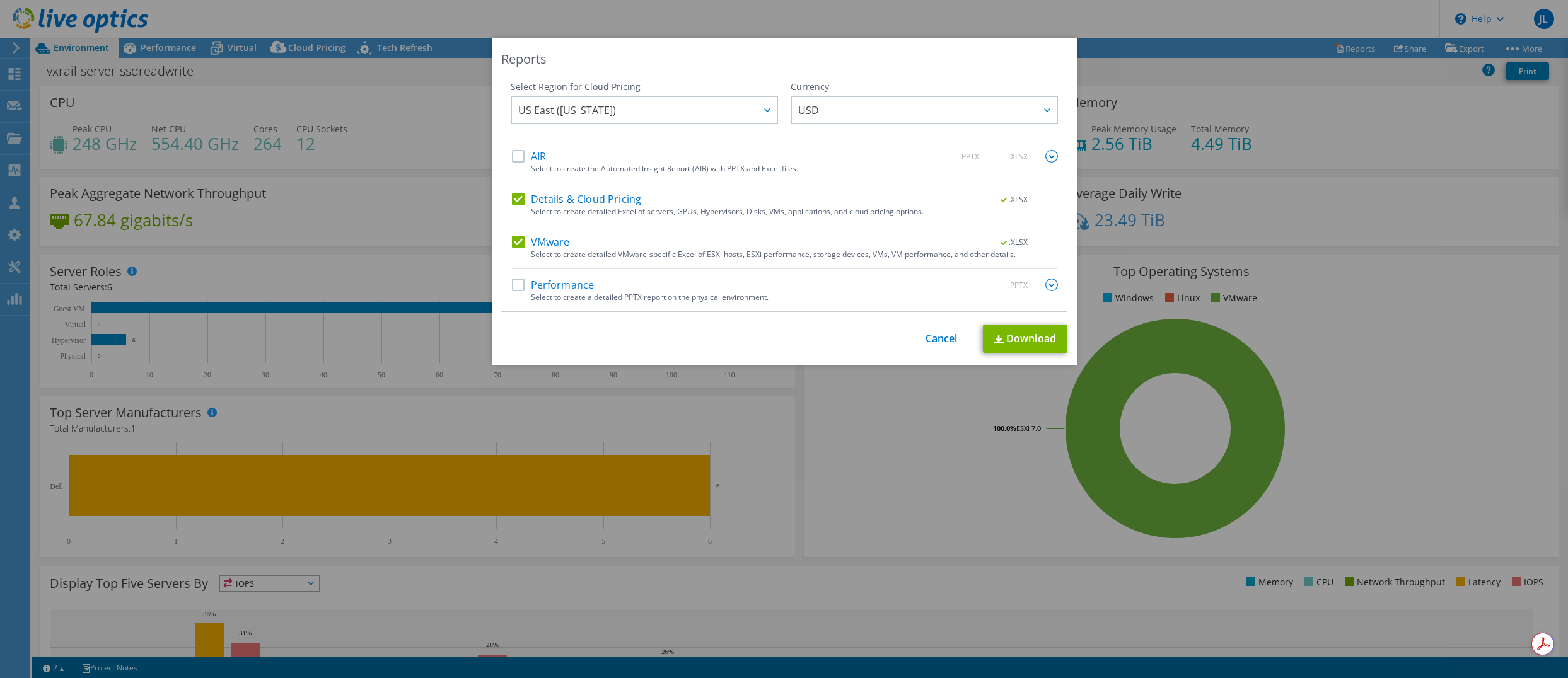
click at [0, 0] on input "Details & Cloud Pricing" at bounding box center [0, 0] width 0 height 0
click at [1025, 342] on link "Download" at bounding box center [1025, 339] width 85 height 28
